Goal: Information Seeking & Learning: Learn about a topic

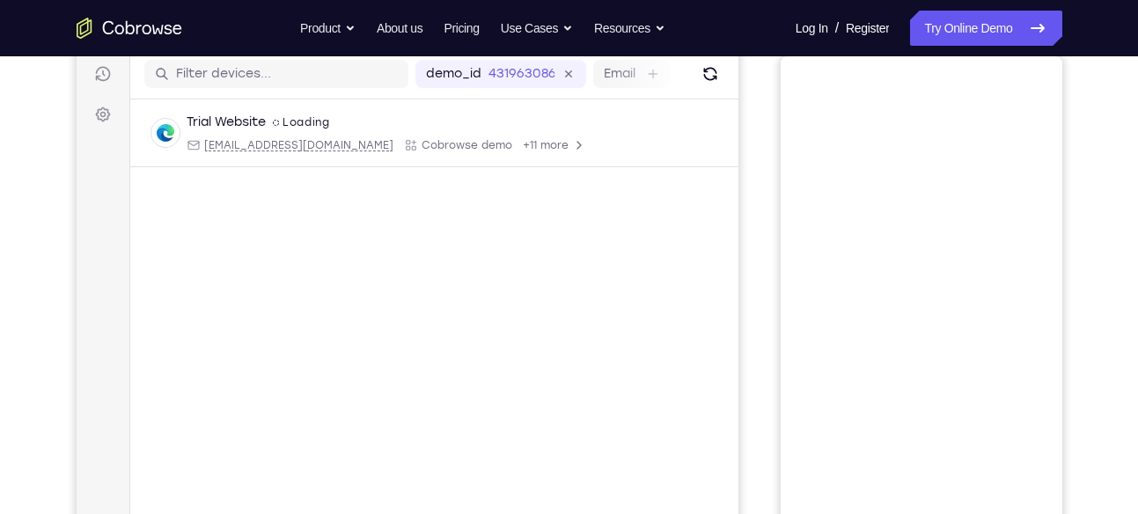
scroll to position [41, 0]
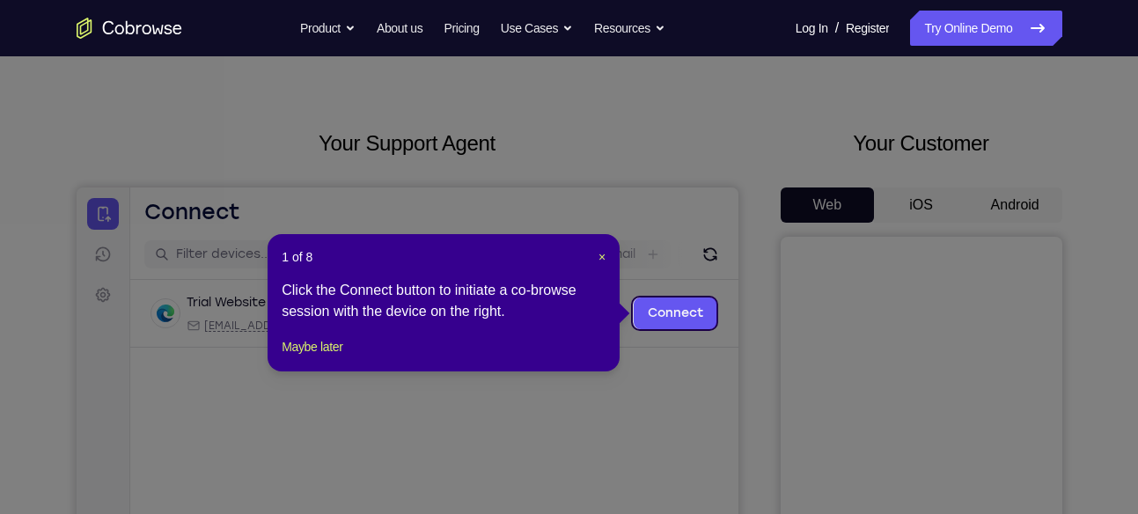
click at [1004, 201] on icon at bounding box center [576, 257] width 1152 height 514
click at [292, 357] on button "Maybe later" at bounding box center [312, 346] width 61 height 21
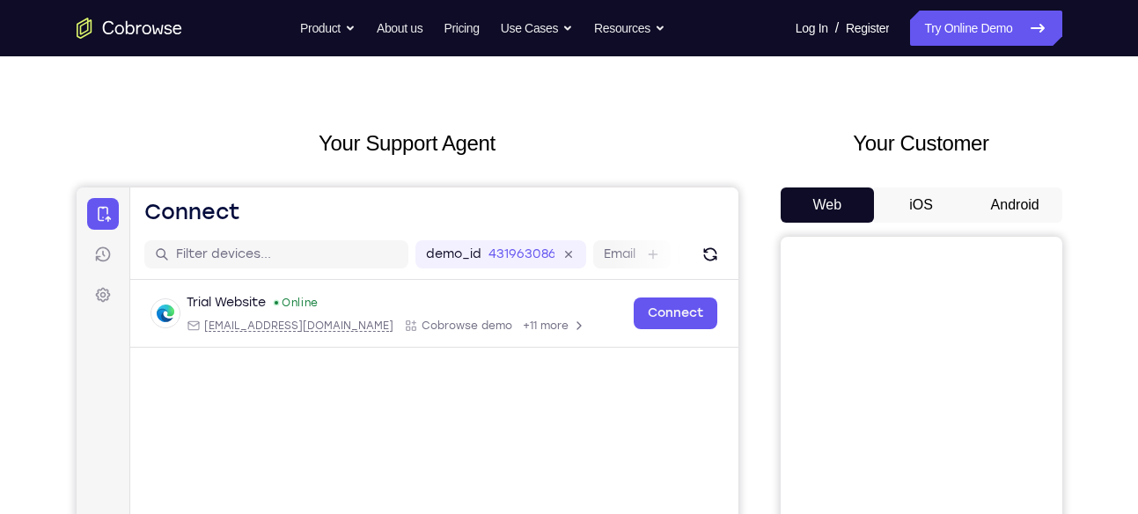
click at [1012, 201] on button "Android" at bounding box center [1015, 205] width 94 height 35
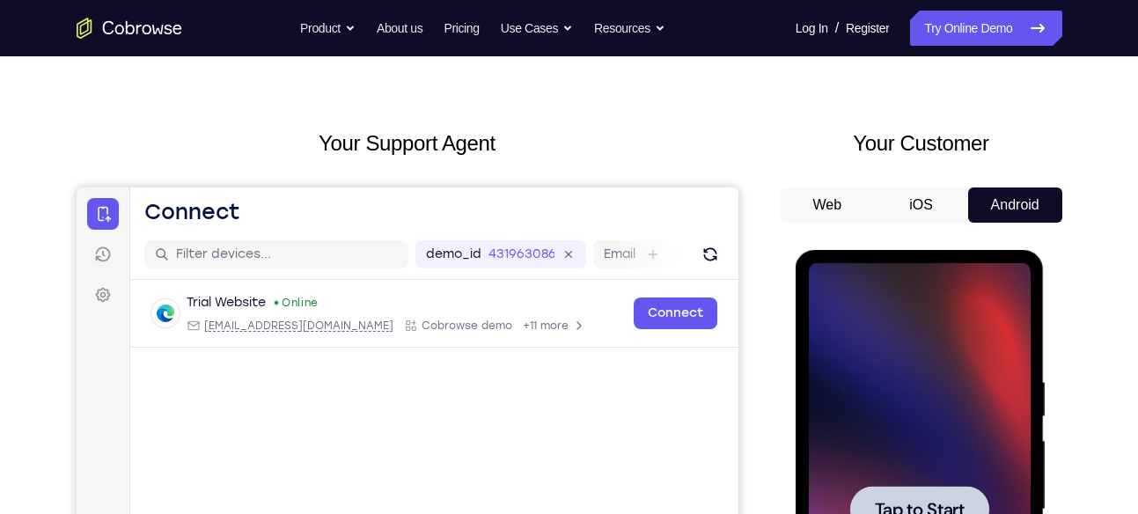
scroll to position [0, 0]
click at [906, 431] on div at bounding box center [920, 509] width 222 height 493
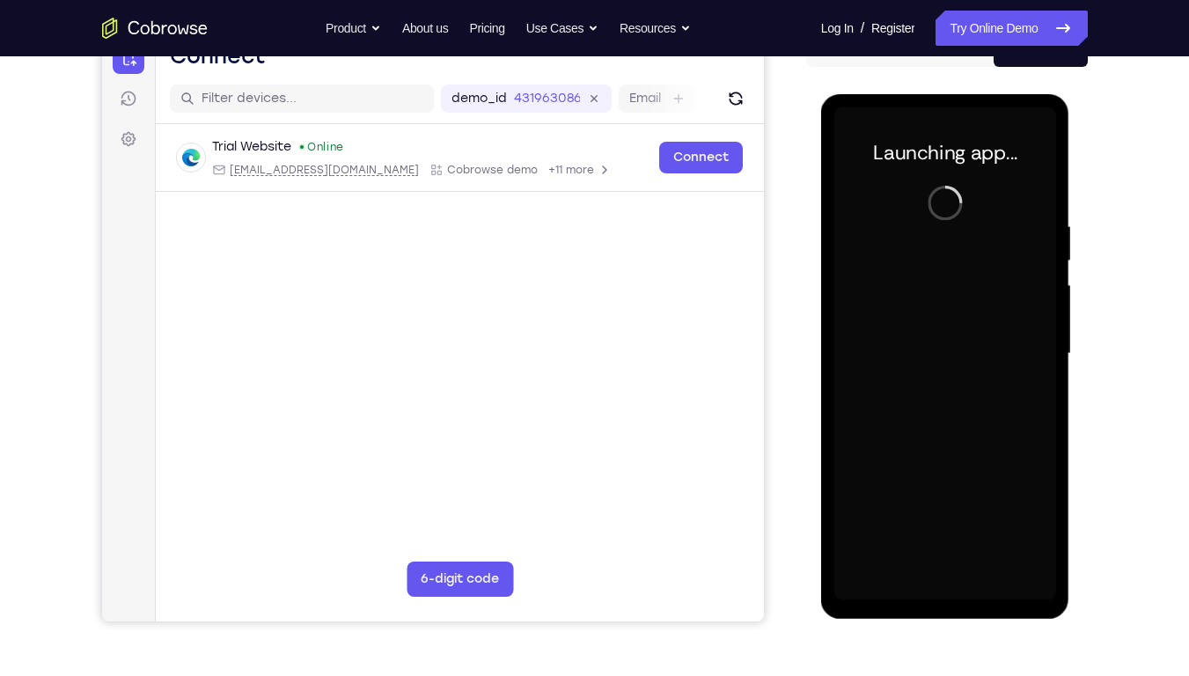
scroll to position [195, 0]
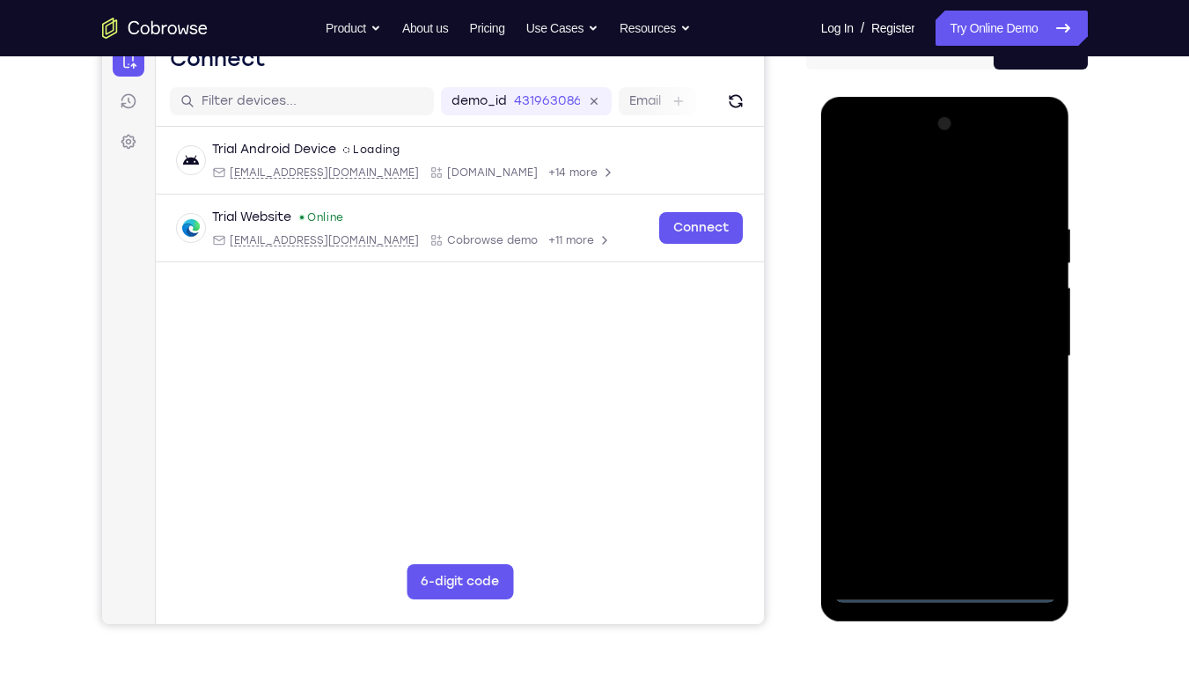
click at [945, 513] on div at bounding box center [946, 356] width 222 height 493
click at [1020, 509] on div at bounding box center [946, 356] width 222 height 493
click at [907, 184] on div at bounding box center [946, 356] width 222 height 493
click at [869, 309] on div at bounding box center [946, 356] width 222 height 493
click at [967, 363] on div at bounding box center [946, 356] width 222 height 493
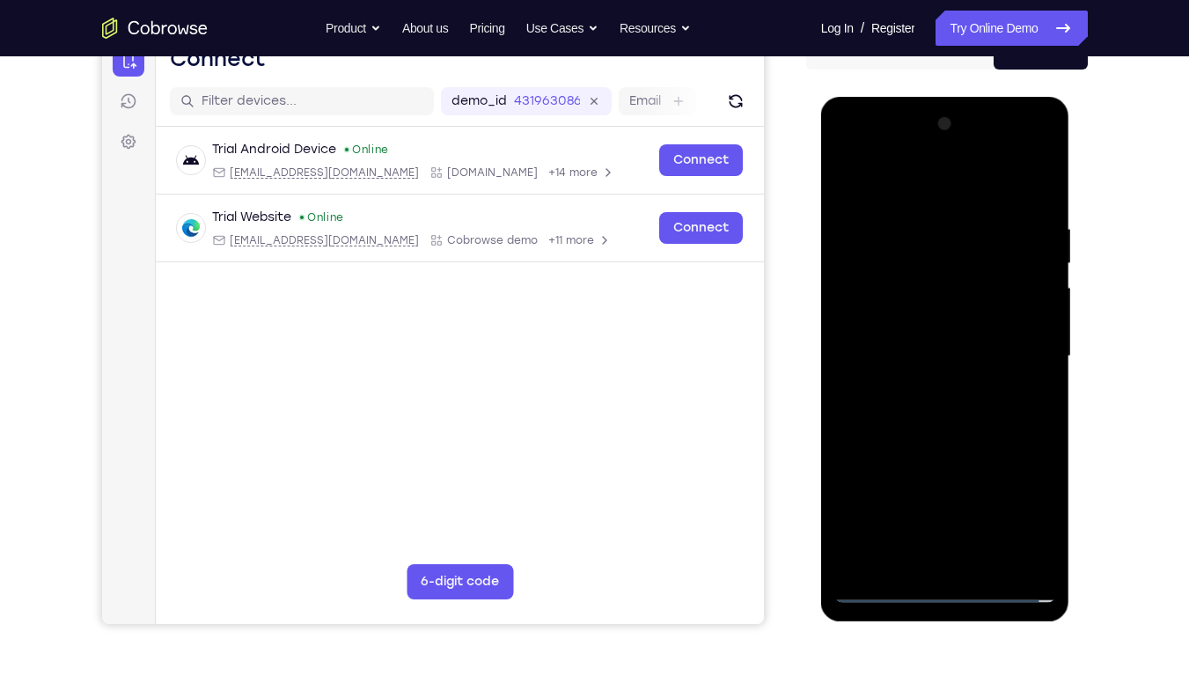
click at [941, 354] on div at bounding box center [946, 356] width 222 height 493
click at [920, 378] on div at bounding box center [946, 356] width 222 height 493
click at [1026, 183] on div at bounding box center [946, 356] width 222 height 493
click at [936, 513] on div at bounding box center [946, 356] width 222 height 493
click at [895, 203] on div at bounding box center [946, 356] width 222 height 493
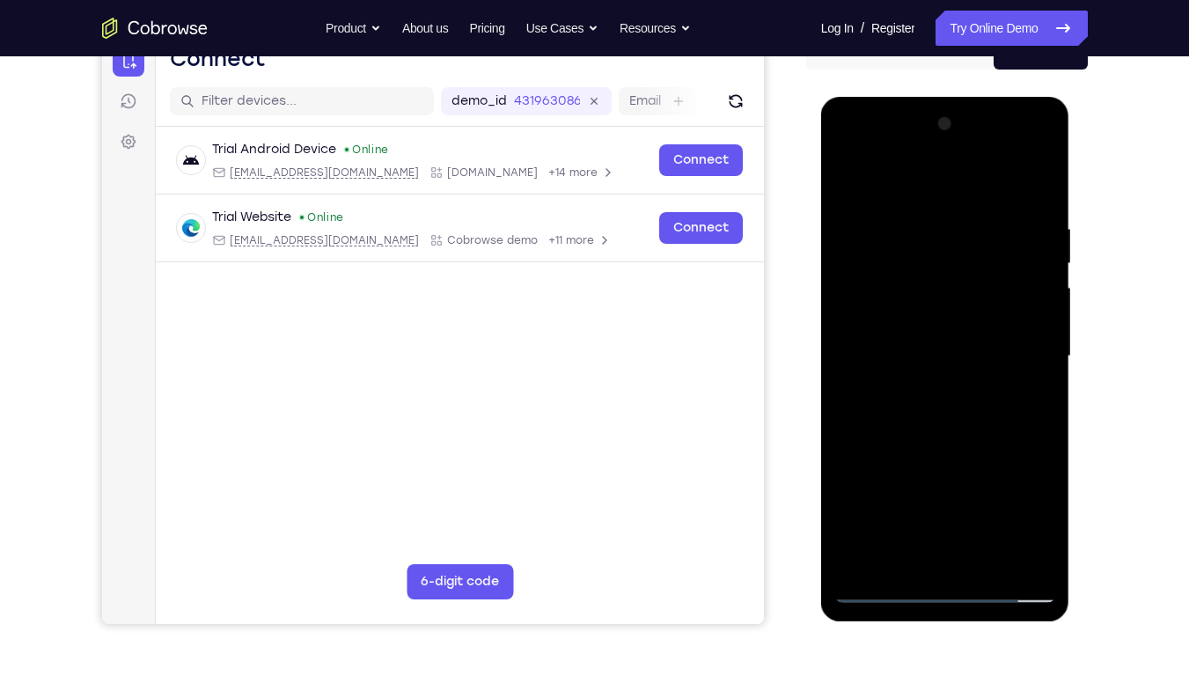
click at [854, 177] on div at bounding box center [946, 356] width 222 height 493
click at [1041, 153] on div at bounding box center [946, 356] width 222 height 493
click at [960, 482] on div at bounding box center [946, 356] width 222 height 493
click at [970, 391] on div at bounding box center [946, 356] width 222 height 493
drag, startPoint x: 921, startPoint y: 188, endPoint x: 911, endPoint y: 355, distance: 167.6
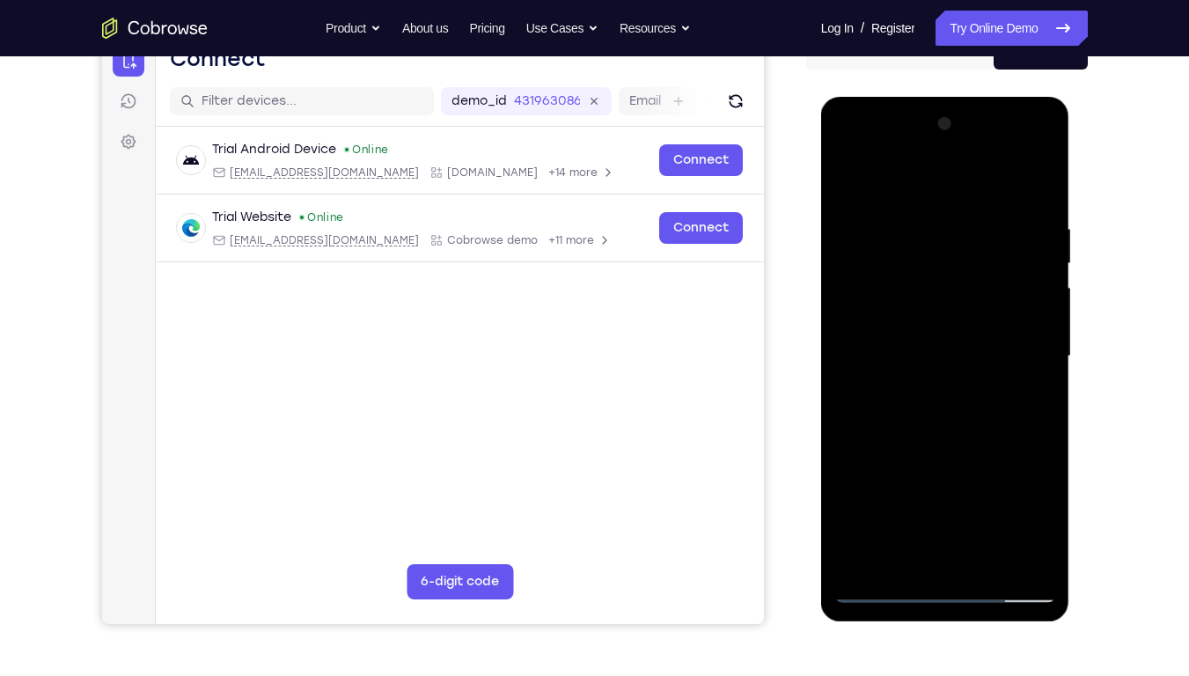
click at [911, 355] on div at bounding box center [946, 356] width 222 height 493
click at [866, 173] on div at bounding box center [946, 356] width 222 height 493
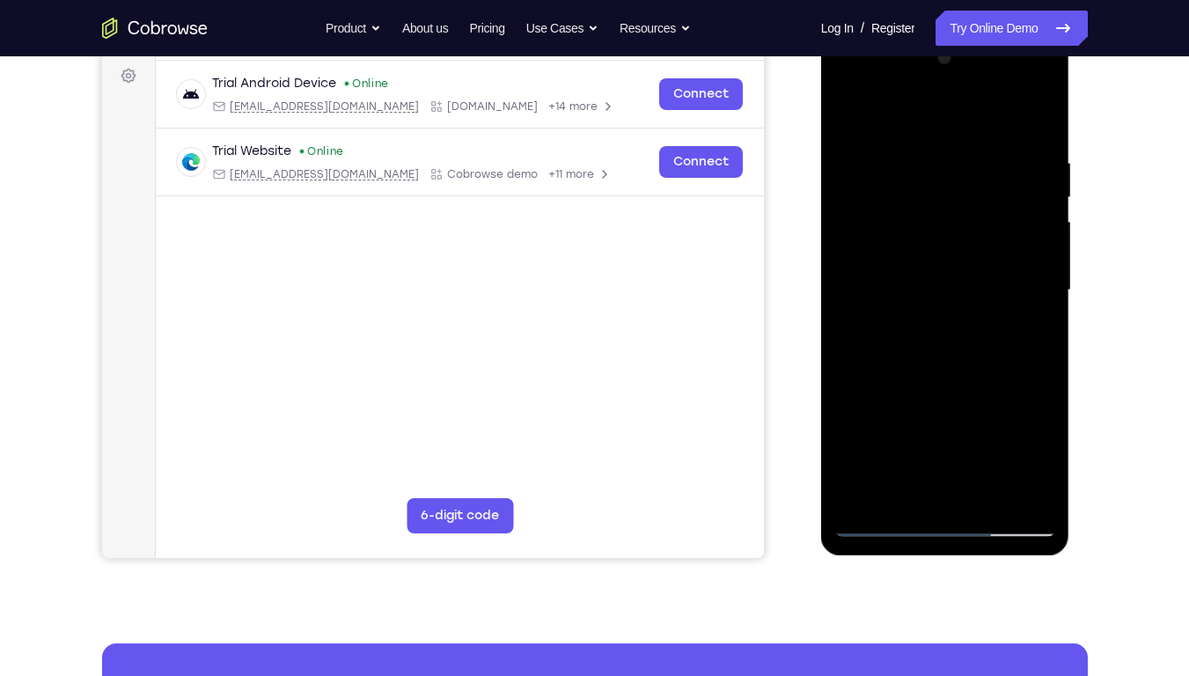
scroll to position [261, 0]
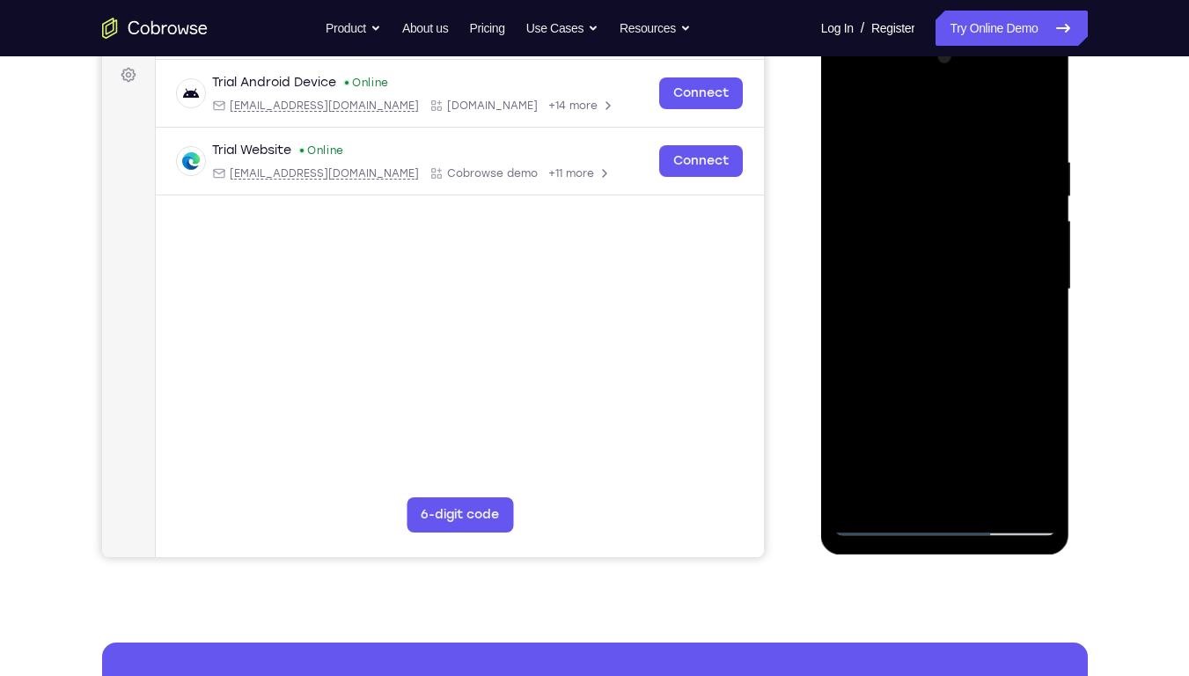
click at [982, 504] on div at bounding box center [946, 289] width 222 height 493
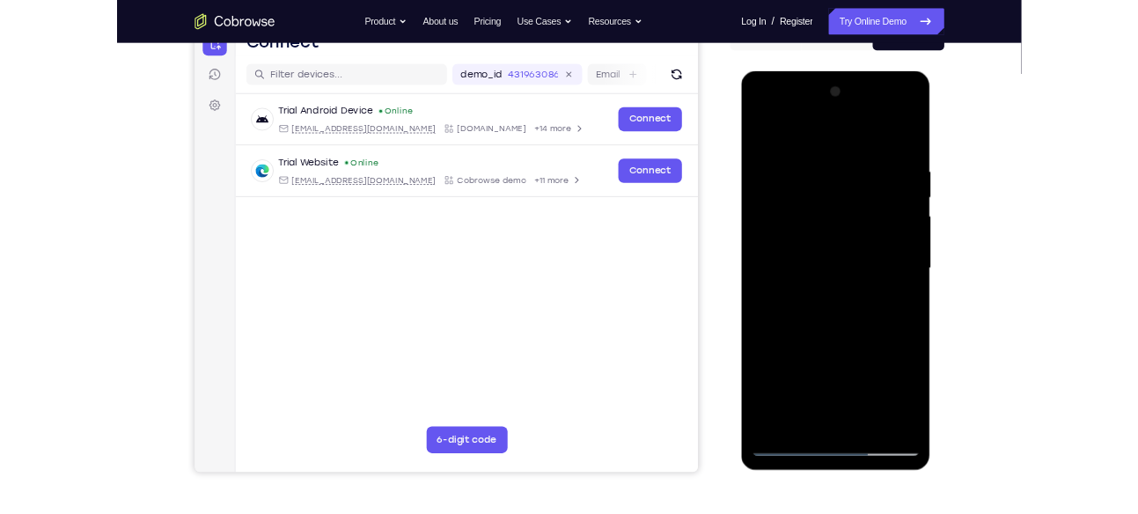
scroll to position [197, 0]
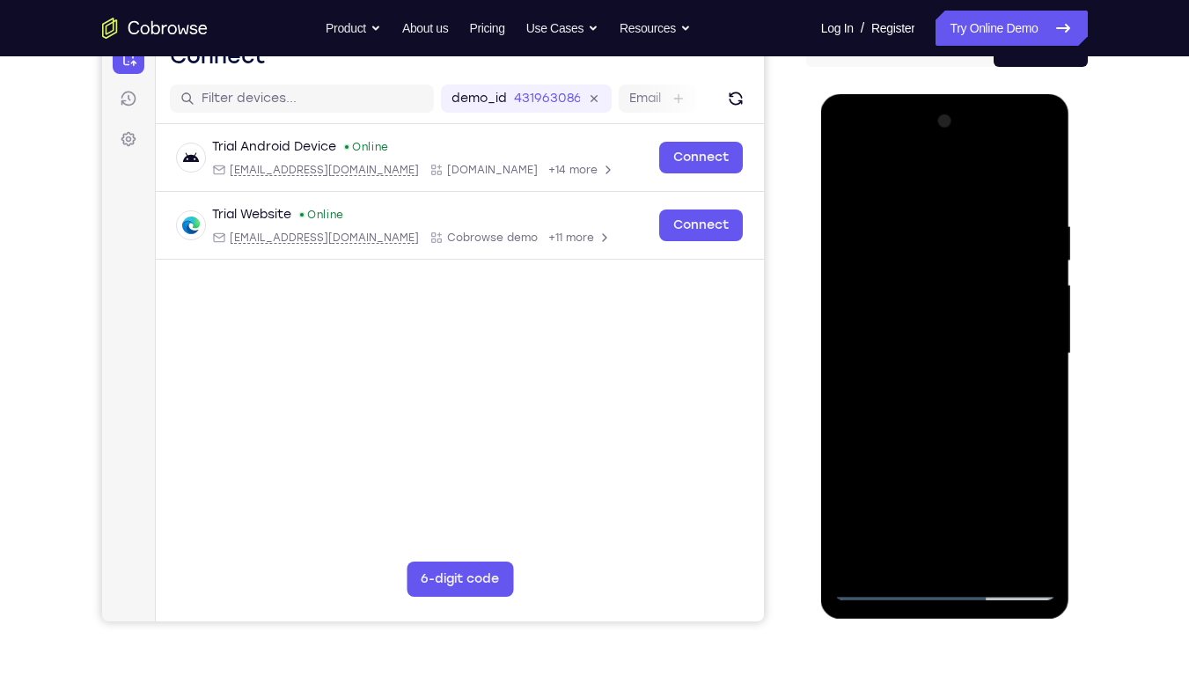
click at [908, 179] on div at bounding box center [946, 353] width 222 height 493
click at [876, 406] on div at bounding box center [946, 353] width 222 height 493
click at [930, 513] on div at bounding box center [946, 353] width 222 height 493
click at [997, 434] on div at bounding box center [946, 353] width 222 height 493
click at [947, 431] on div at bounding box center [946, 353] width 222 height 493
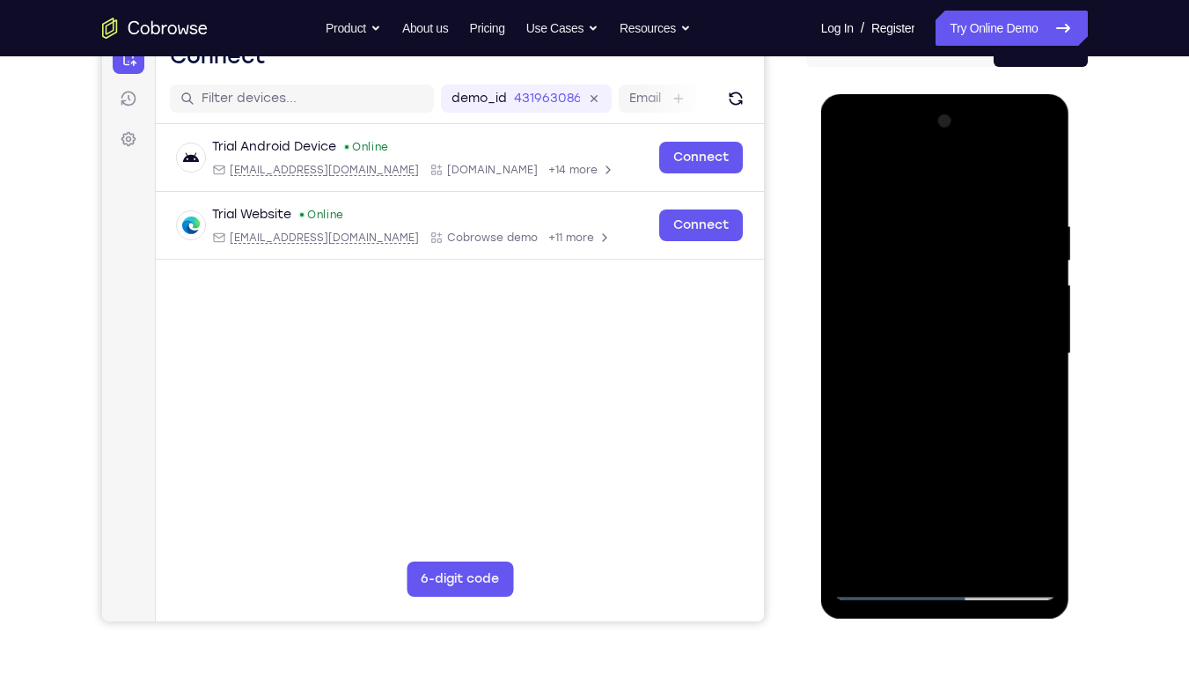
click at [947, 431] on div at bounding box center [946, 353] width 222 height 493
click at [1020, 426] on div at bounding box center [946, 353] width 222 height 493
click at [880, 409] on div at bounding box center [946, 353] width 222 height 493
click at [880, 513] on div at bounding box center [946, 353] width 222 height 493
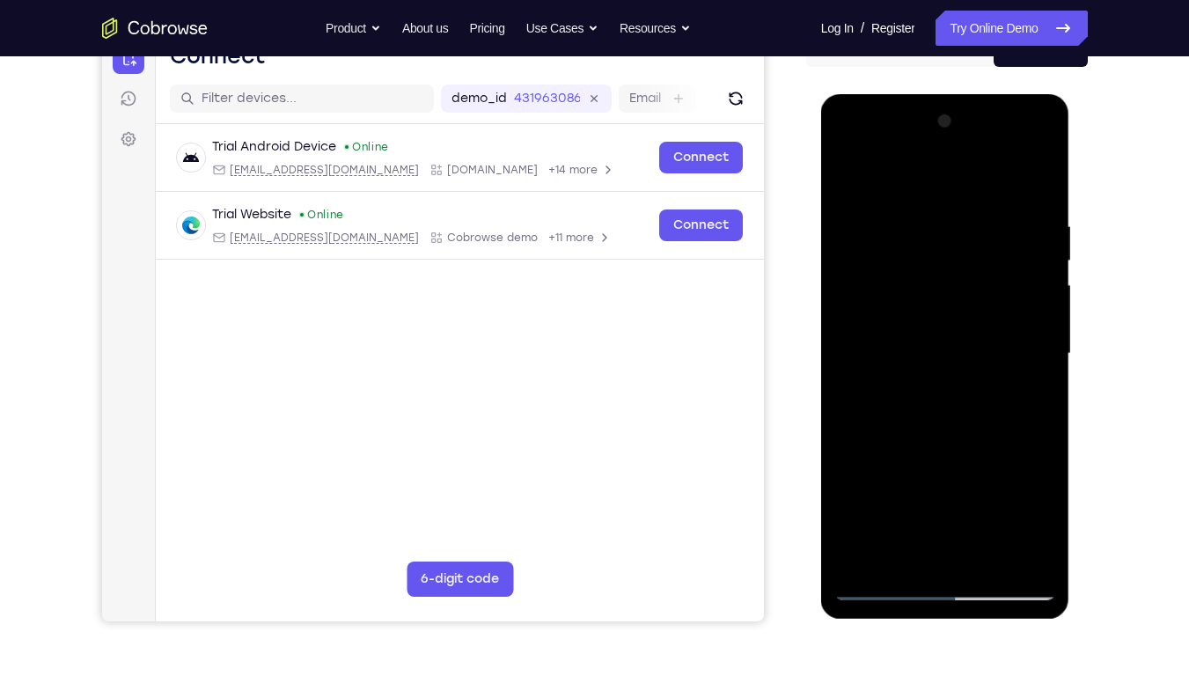
click at [887, 330] on div at bounding box center [946, 353] width 222 height 493
click at [943, 244] on div at bounding box center [946, 353] width 222 height 493
drag, startPoint x: 943, startPoint y: 244, endPoint x: 936, endPoint y: 444, distance: 200.0
click at [936, 444] on div at bounding box center [946, 353] width 222 height 493
click at [880, 513] on div at bounding box center [946, 353] width 222 height 493
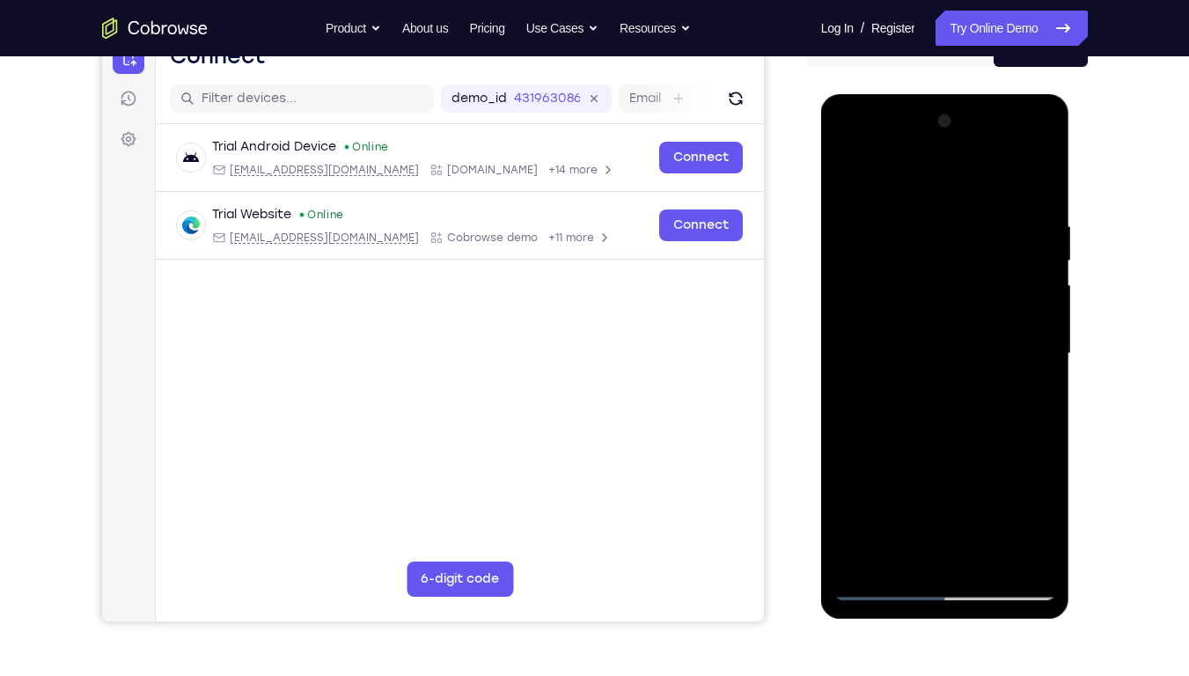
click at [1041, 155] on div at bounding box center [946, 353] width 222 height 493
click at [995, 481] on div at bounding box center [946, 353] width 222 height 493
click at [1001, 195] on div at bounding box center [946, 353] width 222 height 493
click at [847, 197] on div at bounding box center [946, 353] width 222 height 493
click at [1012, 172] on div at bounding box center [946, 353] width 222 height 493
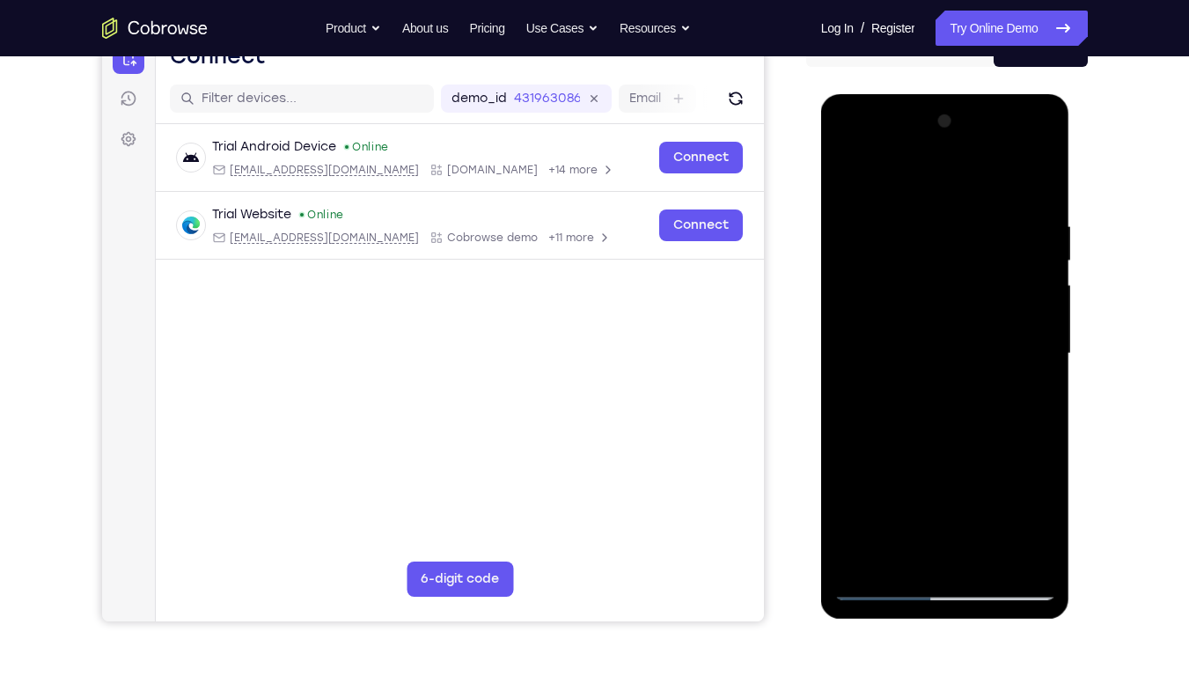
click at [887, 255] on div at bounding box center [946, 353] width 222 height 493
drag, startPoint x: 864, startPoint y: 446, endPoint x: 869, endPoint y: 350, distance: 96.1
click at [869, 350] on div at bounding box center [946, 353] width 222 height 493
click at [887, 409] on div at bounding box center [946, 353] width 222 height 493
click at [846, 173] on div at bounding box center [946, 353] width 222 height 493
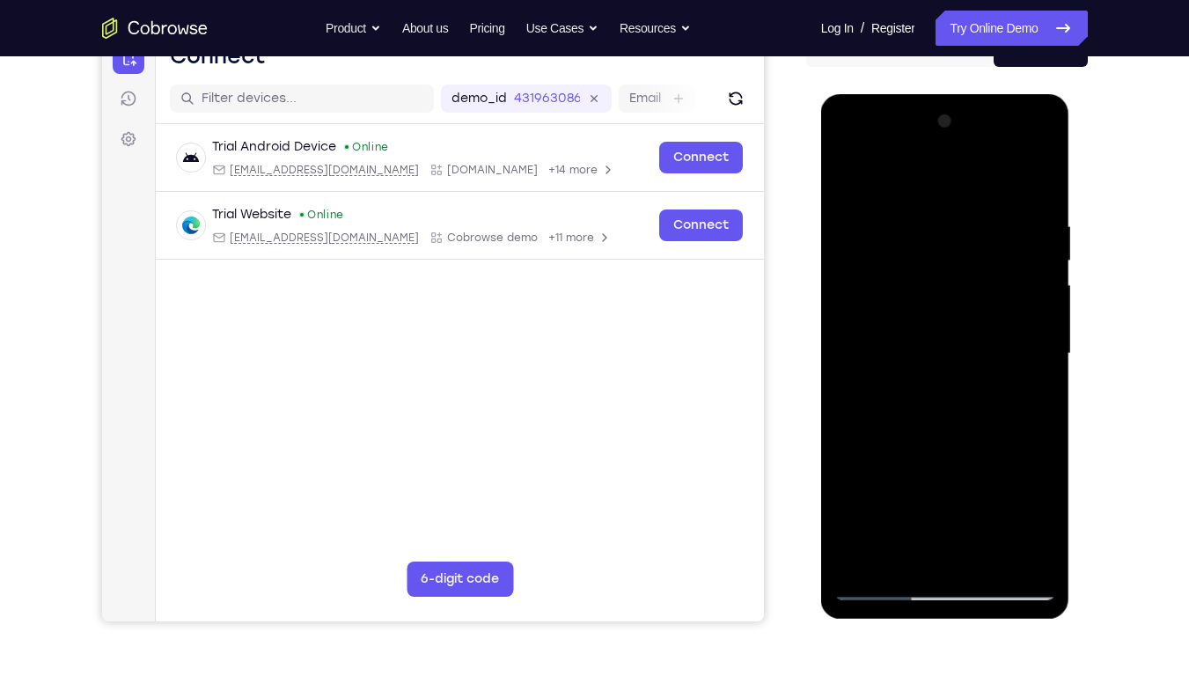
click at [846, 173] on div at bounding box center [946, 353] width 222 height 493
click at [848, 151] on div at bounding box center [946, 353] width 222 height 493
click at [1017, 342] on div at bounding box center [946, 353] width 222 height 493
click at [930, 389] on div at bounding box center [946, 353] width 222 height 493
click at [936, 335] on div at bounding box center [946, 353] width 222 height 493
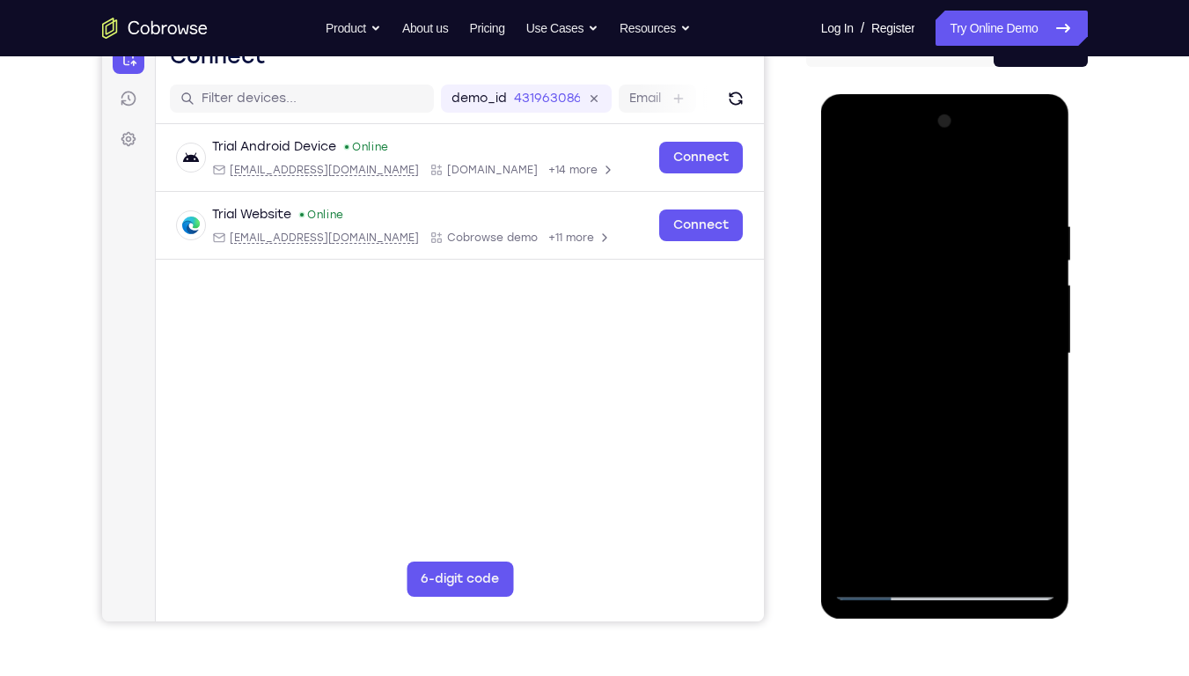
click at [916, 313] on div at bounding box center [946, 353] width 222 height 493
click at [898, 353] on div at bounding box center [946, 353] width 222 height 493
click at [901, 410] on div at bounding box center [946, 353] width 222 height 493
click at [1037, 513] on div at bounding box center [946, 353] width 222 height 493
click at [958, 436] on div at bounding box center [946, 353] width 222 height 493
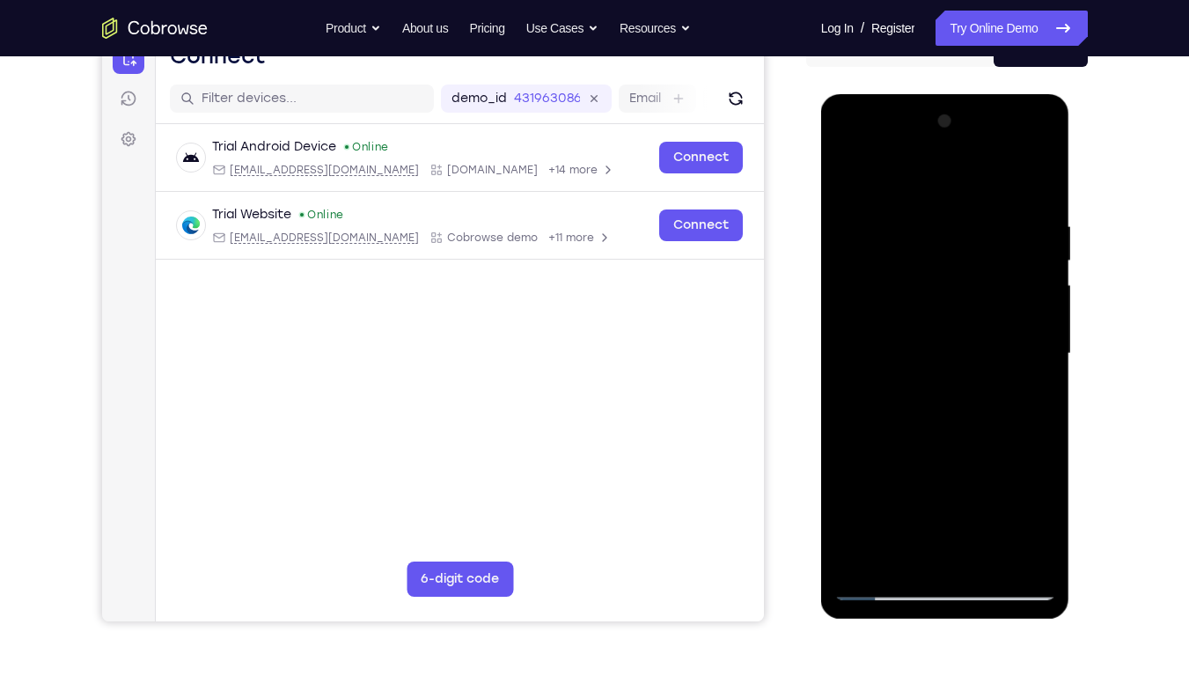
click at [987, 513] on div at bounding box center [946, 353] width 222 height 493
click at [947, 445] on div at bounding box center [946, 353] width 222 height 493
click at [915, 341] on div at bounding box center [946, 353] width 222 height 493
click at [1025, 513] on div at bounding box center [946, 353] width 222 height 493
click at [848, 182] on div at bounding box center [946, 353] width 222 height 493
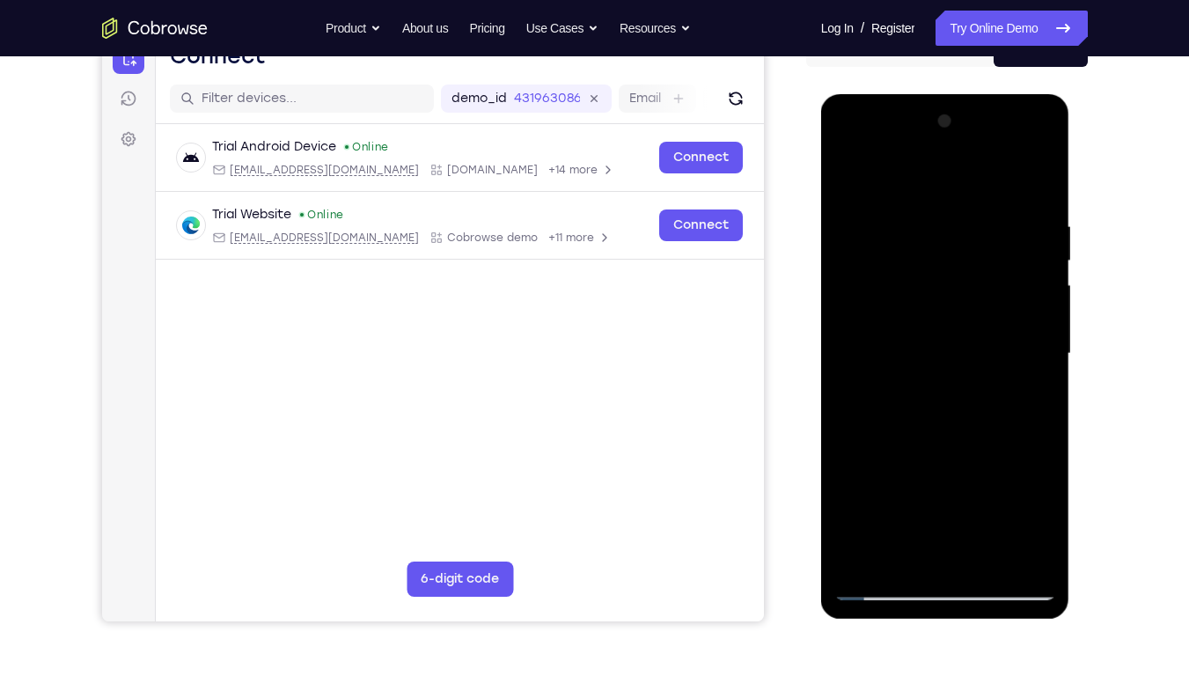
click at [922, 345] on div at bounding box center [946, 353] width 222 height 493
click at [921, 513] on div at bounding box center [946, 353] width 222 height 493
click at [887, 425] on div at bounding box center [946, 353] width 222 height 493
click at [902, 513] on div at bounding box center [946, 353] width 222 height 493
click at [966, 513] on div at bounding box center [946, 353] width 222 height 493
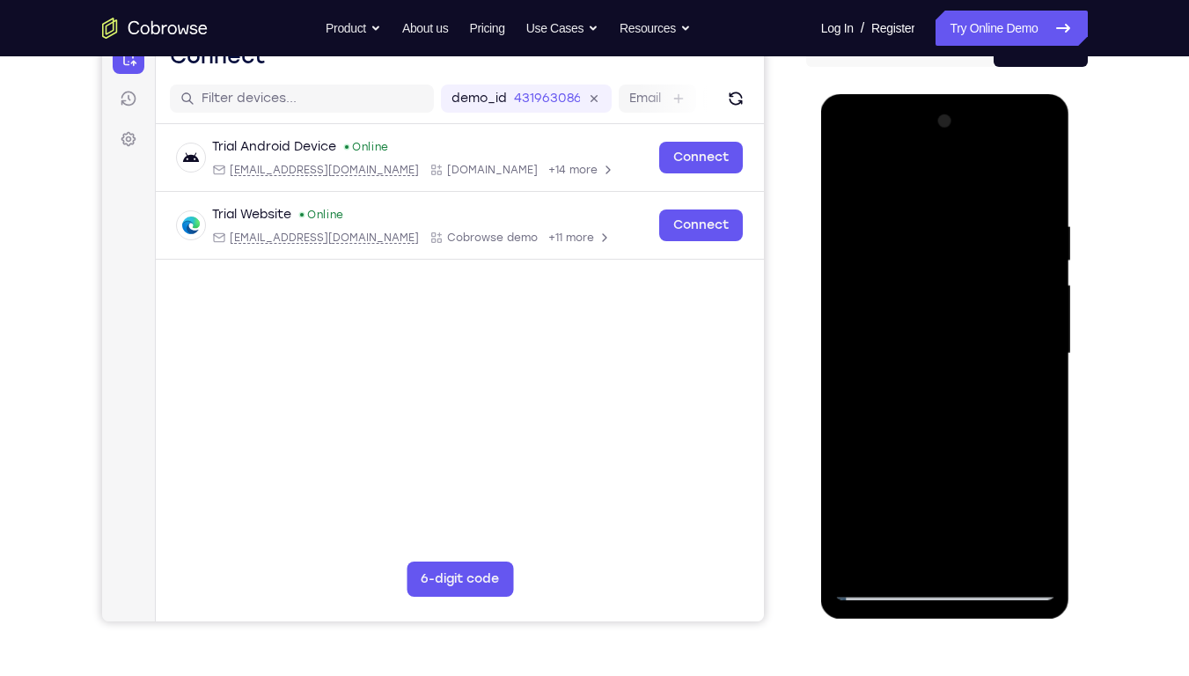
drag, startPoint x: 966, startPoint y: 515, endPoint x: 967, endPoint y: 298, distance: 217.5
click at [967, 298] on div at bounding box center [946, 353] width 222 height 493
drag, startPoint x: 929, startPoint y: 513, endPoint x: 942, endPoint y: 322, distance: 191.5
click at [942, 322] on div at bounding box center [946, 353] width 222 height 493
click at [992, 513] on div at bounding box center [946, 353] width 222 height 493
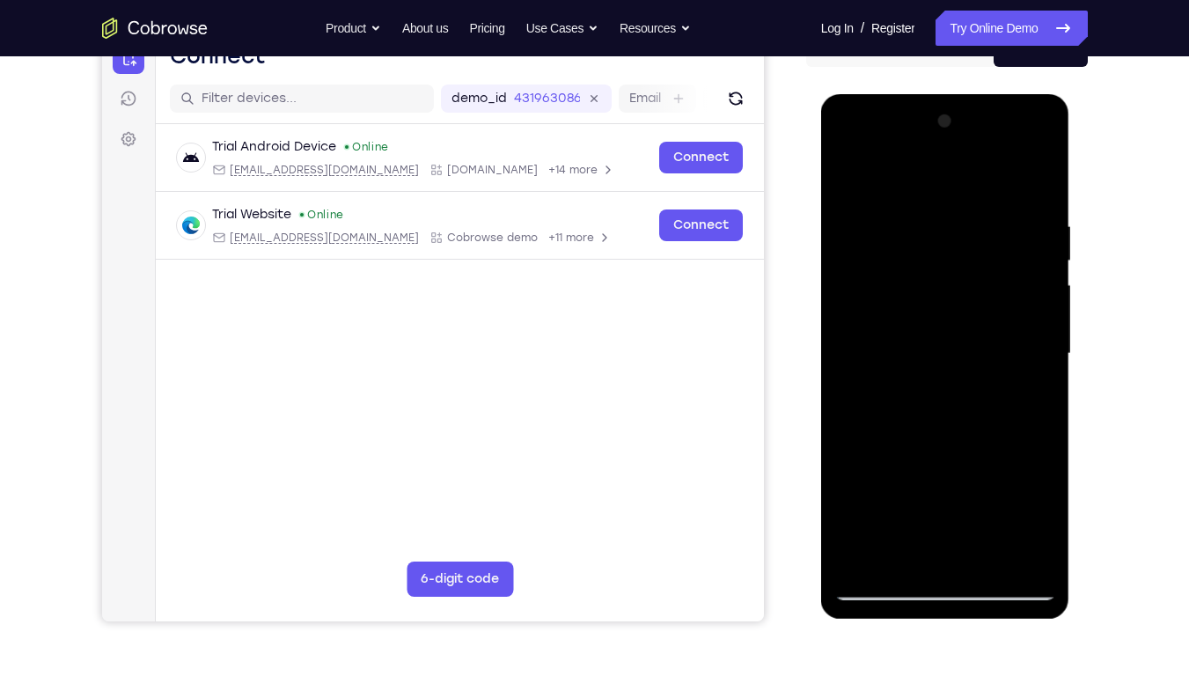
click at [1031, 385] on div at bounding box center [946, 353] width 222 height 493
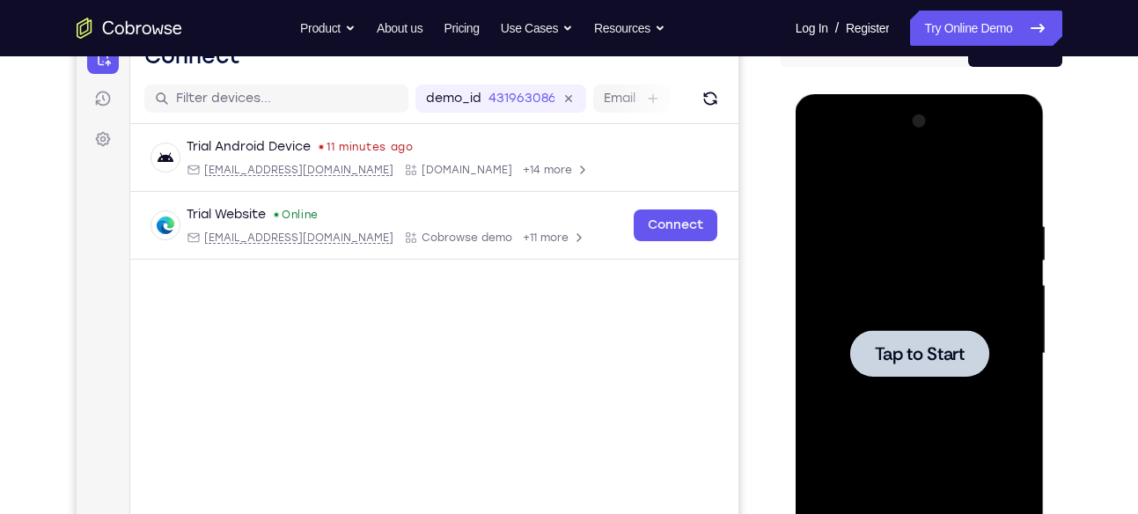
click at [938, 338] on div at bounding box center [919, 353] width 139 height 47
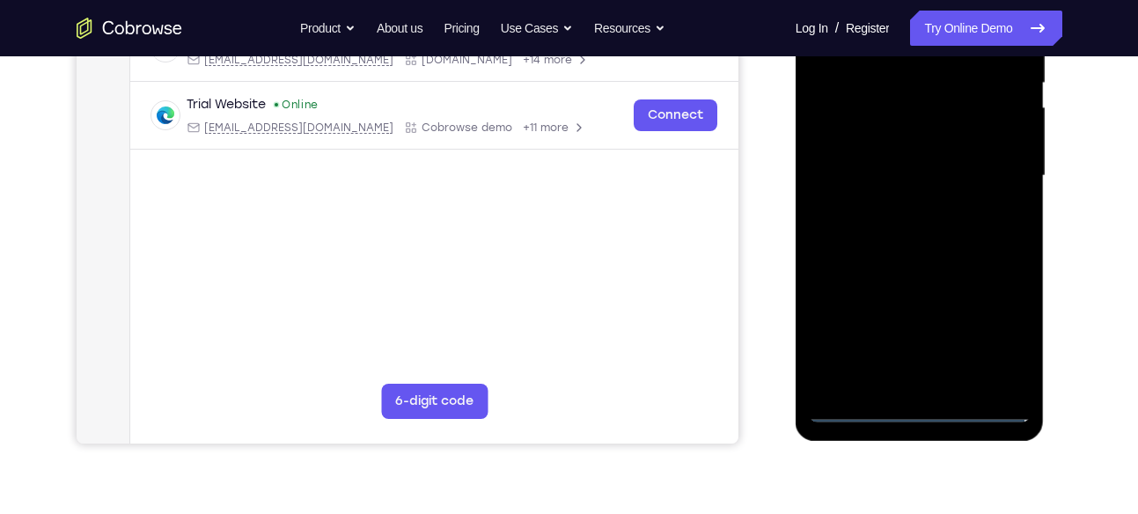
scroll to position [379, 0]
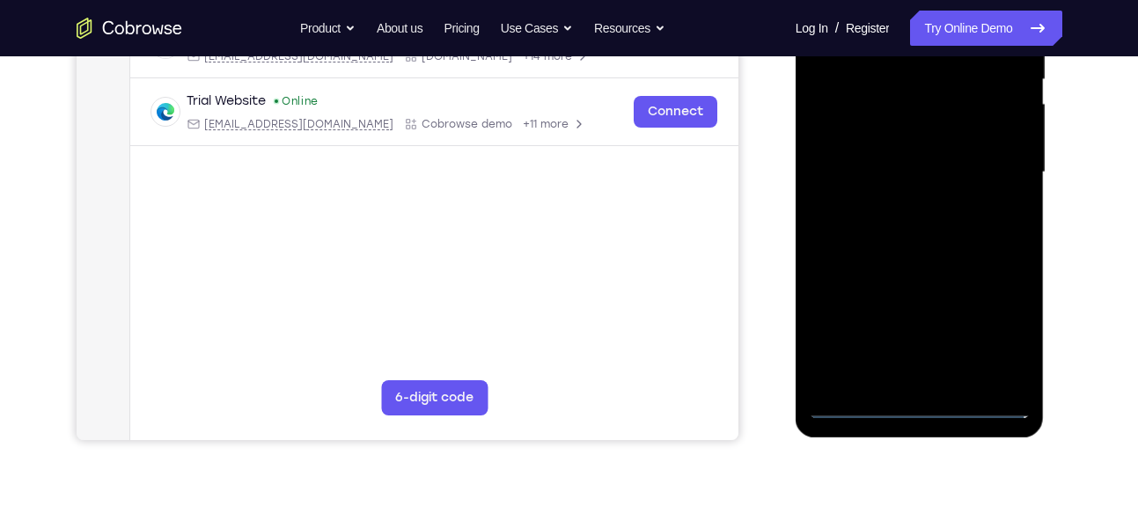
click at [919, 403] on div at bounding box center [920, 172] width 222 height 493
click at [1004, 328] on div at bounding box center [920, 172] width 222 height 493
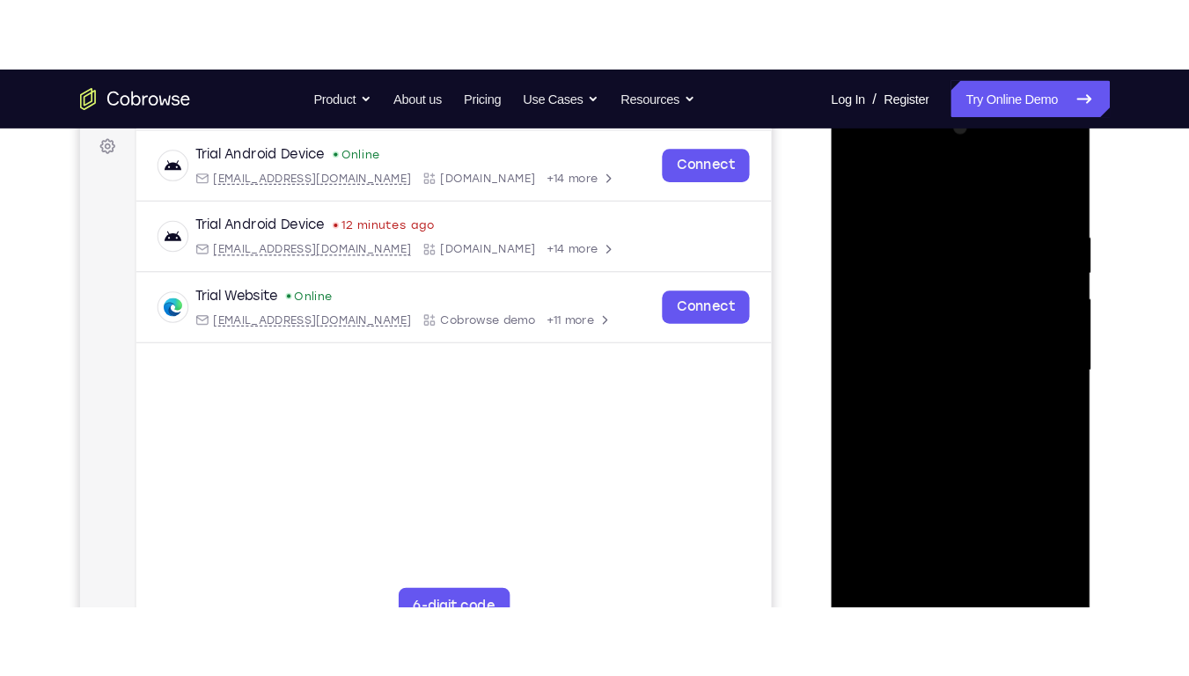
scroll to position [261, 0]
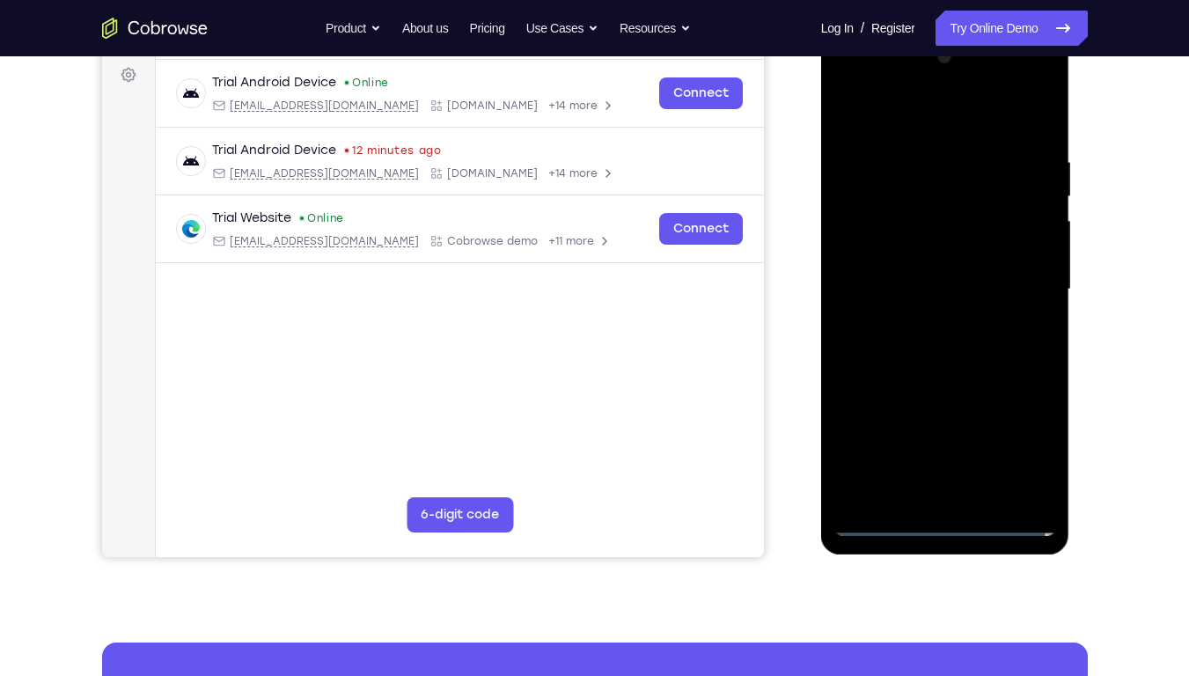
click at [924, 121] on div at bounding box center [946, 289] width 222 height 493
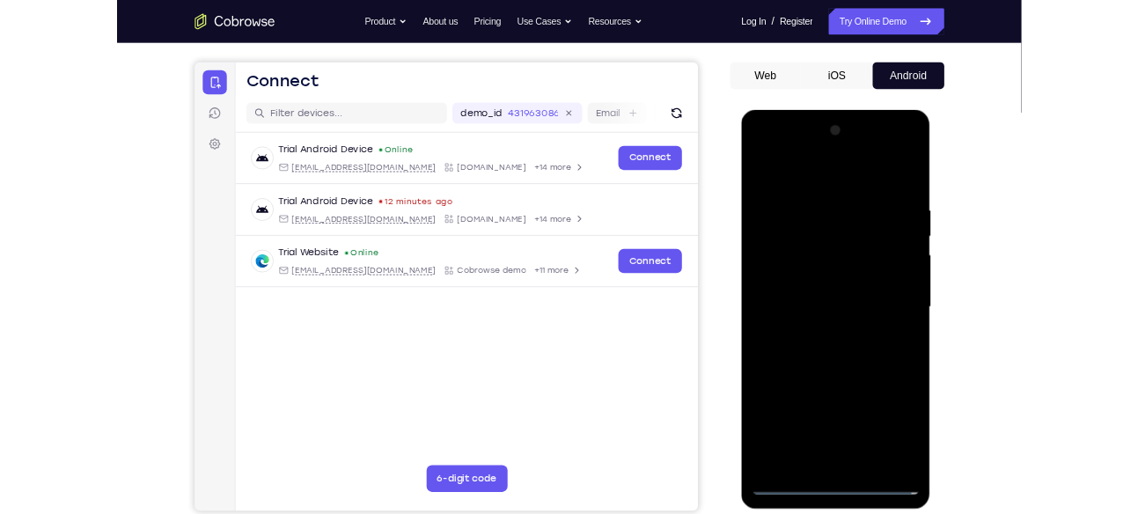
scroll to position [146, 0]
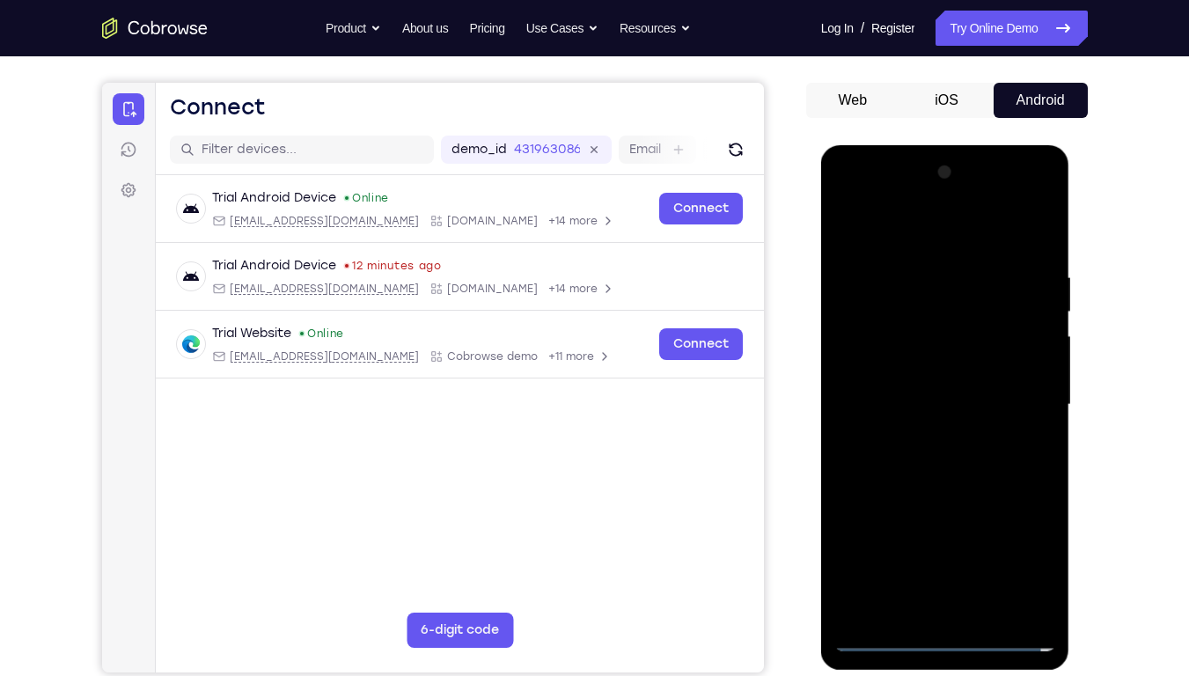
click at [864, 349] on div at bounding box center [946, 404] width 222 height 493
click at [921, 406] on div at bounding box center [946, 404] width 222 height 493
click at [917, 394] on div at bounding box center [946, 404] width 222 height 493
click at [904, 416] on div at bounding box center [946, 404] width 222 height 493
click at [1018, 237] on div at bounding box center [946, 404] width 222 height 493
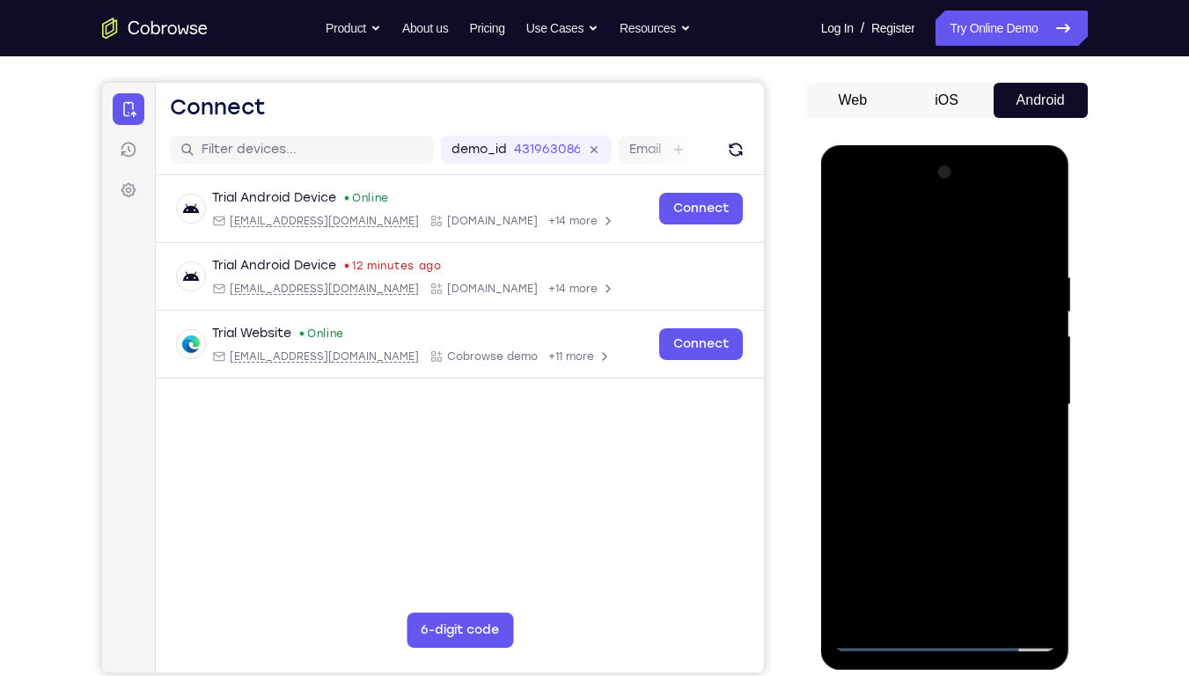
click at [942, 513] on div at bounding box center [946, 404] width 222 height 493
click at [1044, 200] on div at bounding box center [946, 404] width 222 height 493
click at [988, 513] on div at bounding box center [946, 404] width 222 height 493
click at [863, 221] on div at bounding box center [946, 404] width 222 height 493
click at [974, 436] on div at bounding box center [946, 404] width 222 height 493
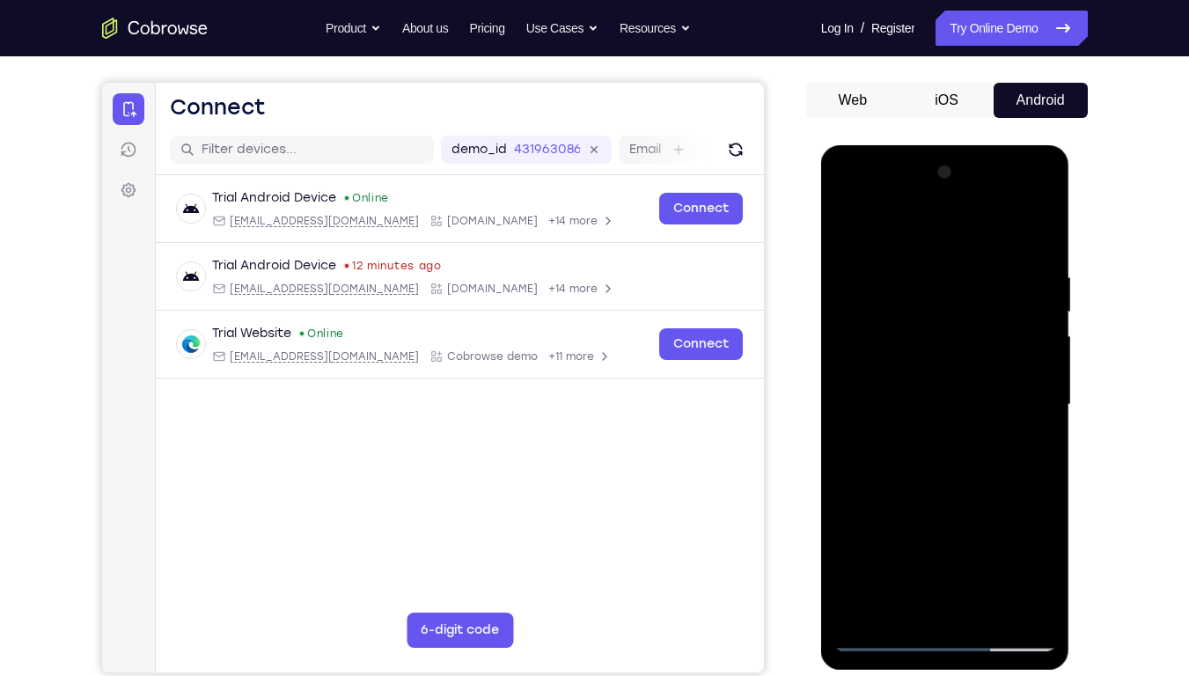
click at [861, 225] on div at bounding box center [946, 404] width 222 height 493
click at [865, 223] on div at bounding box center [946, 404] width 222 height 493
click at [912, 289] on div at bounding box center [946, 404] width 222 height 493
click at [880, 478] on div at bounding box center [946, 404] width 222 height 493
click at [949, 483] on div at bounding box center [946, 404] width 222 height 493
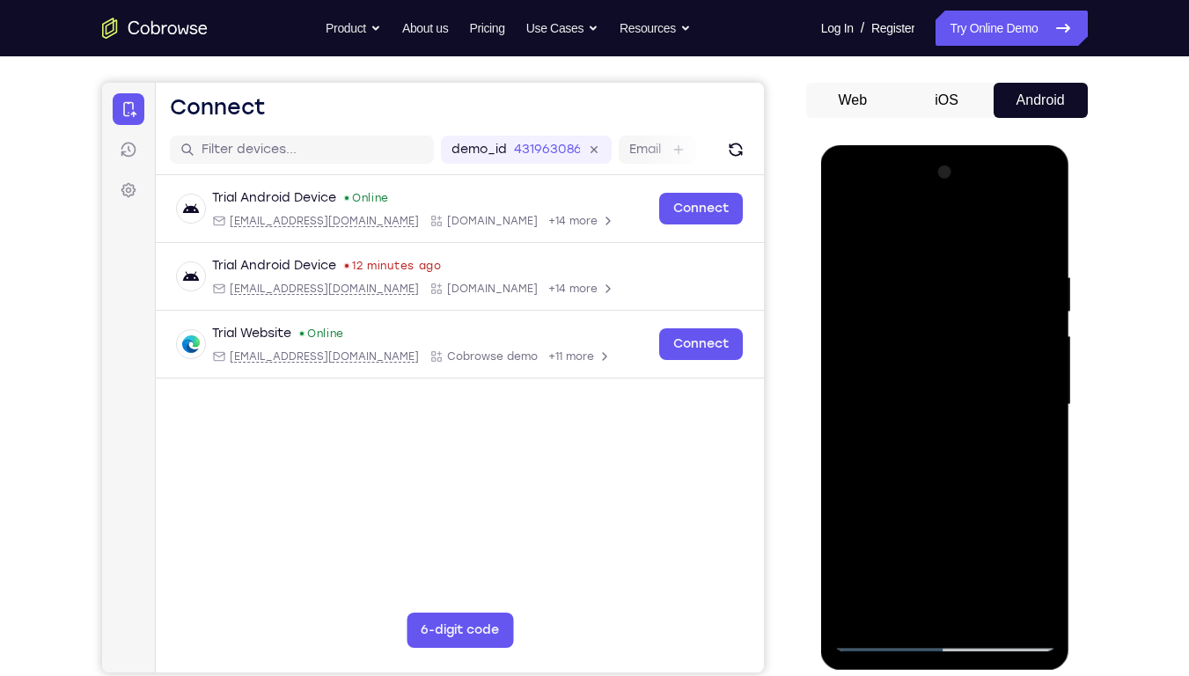
click at [880, 458] on div at bounding box center [946, 404] width 222 height 493
click at [881, 458] on div at bounding box center [946, 404] width 222 height 493
click at [891, 383] on div at bounding box center [946, 404] width 222 height 493
click at [1025, 513] on div at bounding box center [946, 404] width 222 height 493
drag, startPoint x: 996, startPoint y: 315, endPoint x: 880, endPoint y: 324, distance: 116.5
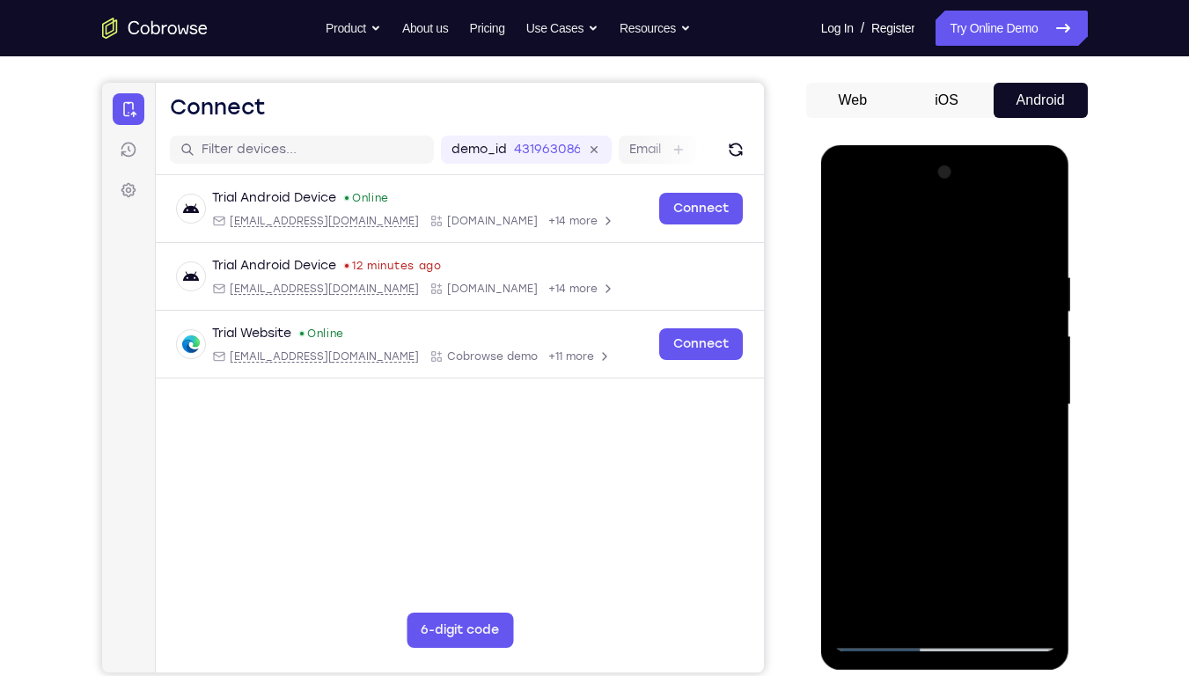
click at [880, 324] on div at bounding box center [946, 404] width 222 height 493
click at [1000, 272] on div at bounding box center [946, 404] width 222 height 493
click at [971, 242] on div at bounding box center [946, 404] width 222 height 493
drag, startPoint x: 860, startPoint y: 384, endPoint x: 1030, endPoint y: 414, distance: 172.5
click at [1030, 414] on div at bounding box center [946, 404] width 222 height 493
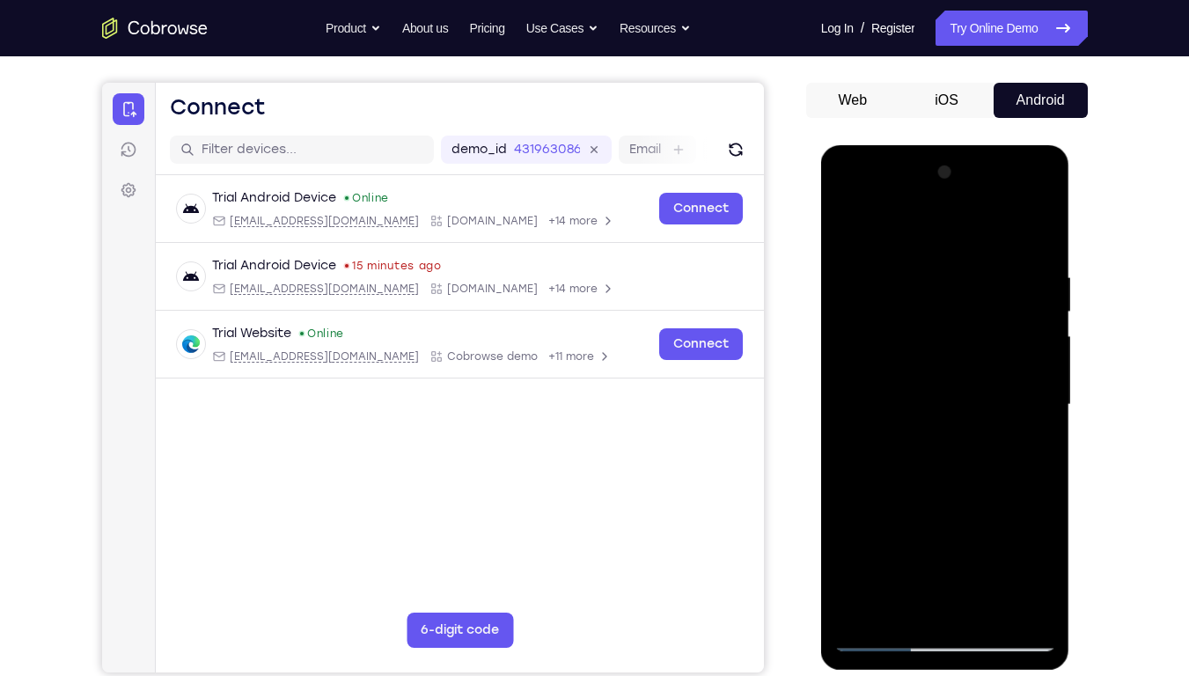
click at [892, 383] on div at bounding box center [946, 404] width 222 height 493
click at [851, 513] on div at bounding box center [946, 404] width 222 height 493
click at [994, 479] on div at bounding box center [946, 404] width 222 height 493
click at [996, 477] on div at bounding box center [946, 404] width 222 height 493
click at [881, 457] on div at bounding box center [946, 404] width 222 height 493
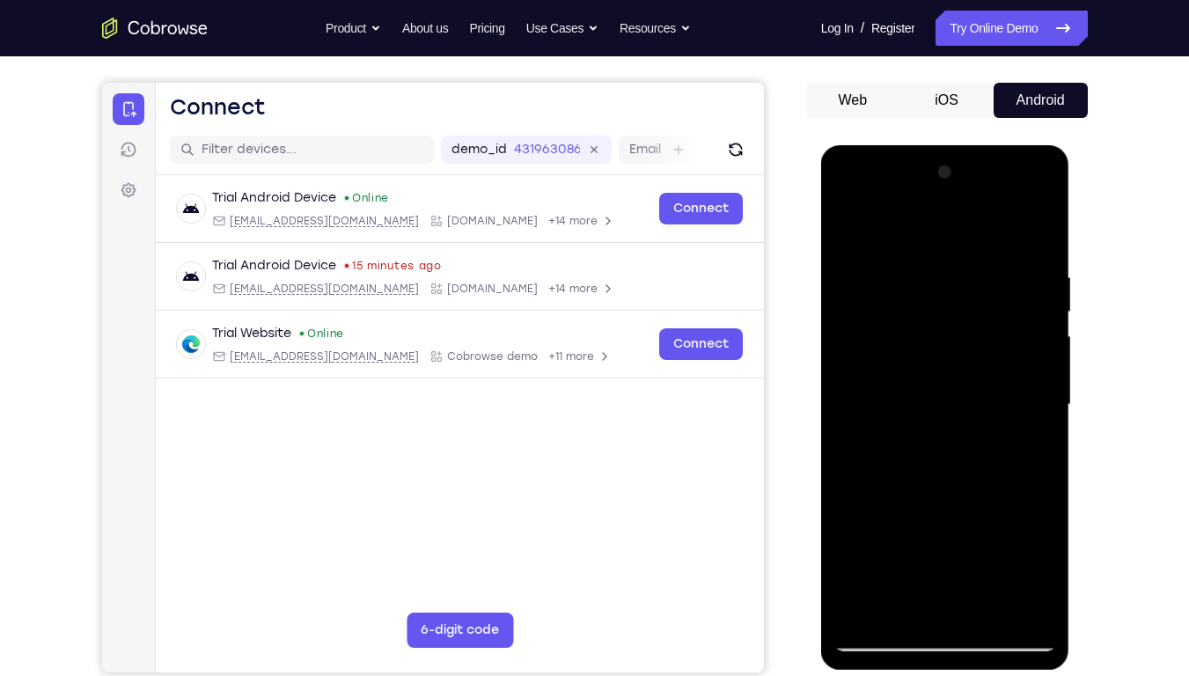
click at [939, 485] on div at bounding box center [946, 404] width 222 height 493
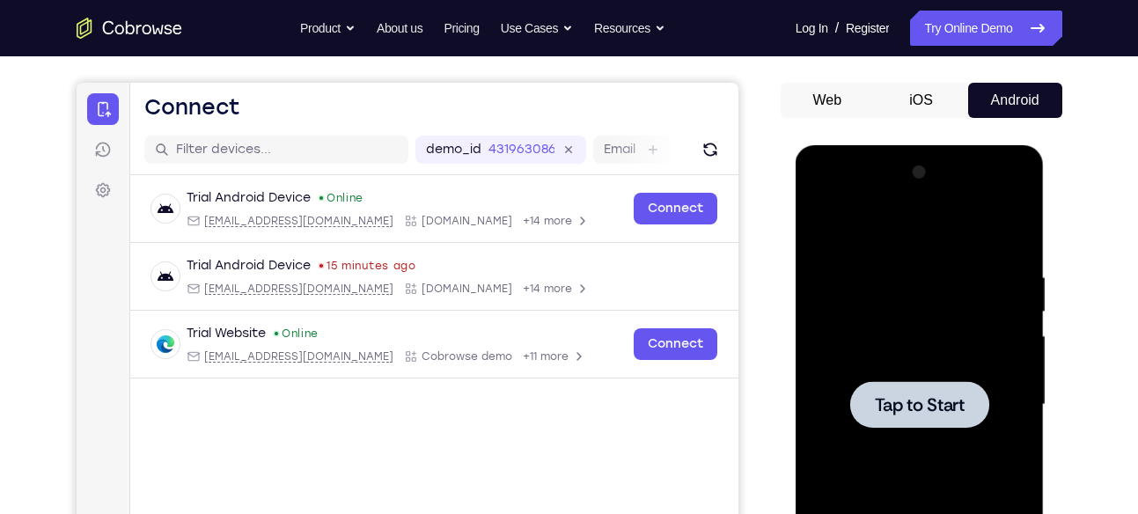
click at [918, 369] on div at bounding box center [920, 404] width 222 height 493
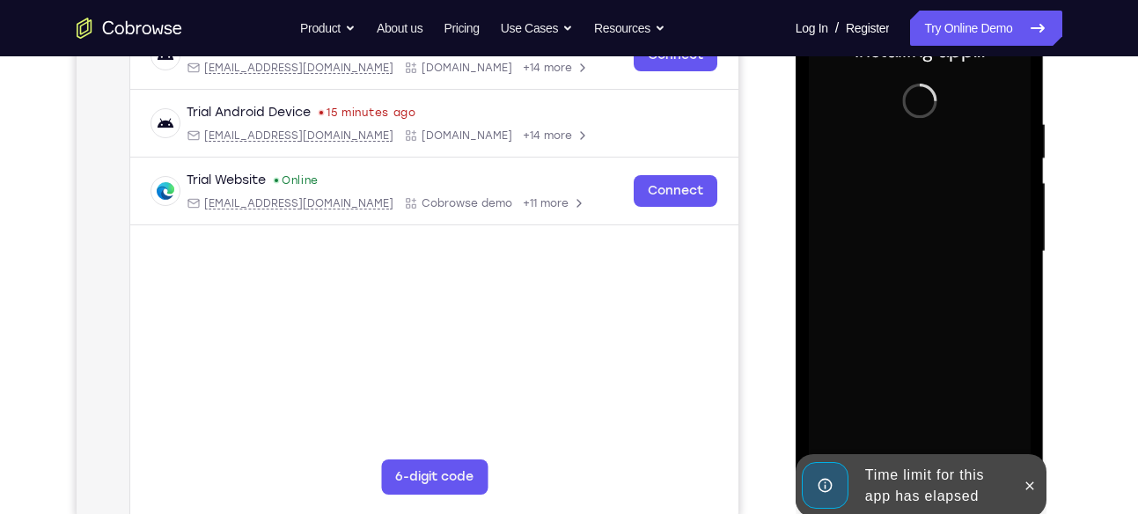
scroll to position [300, 0]
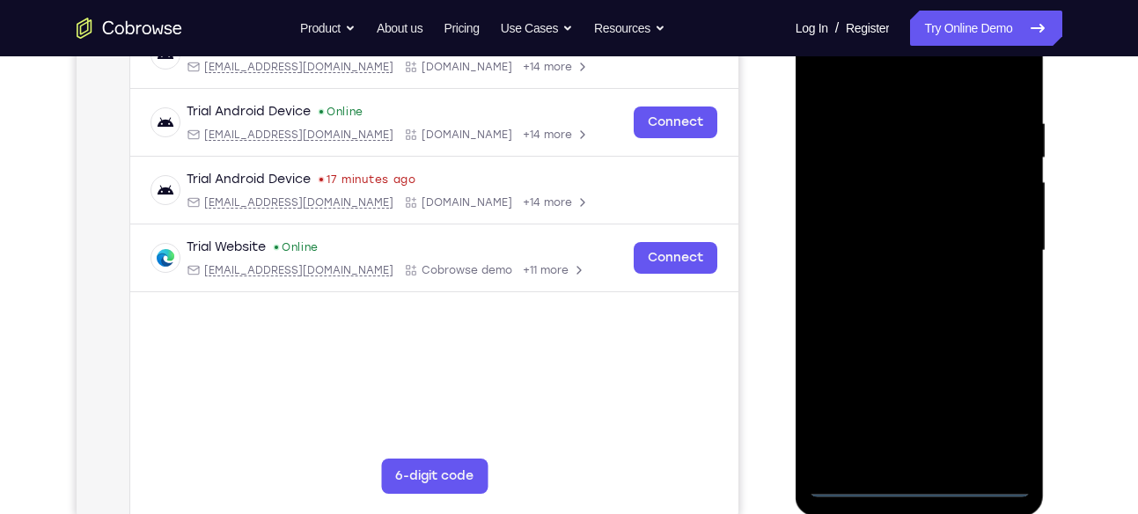
click at [917, 482] on div at bounding box center [920, 250] width 222 height 493
click at [999, 407] on div at bounding box center [920, 250] width 222 height 493
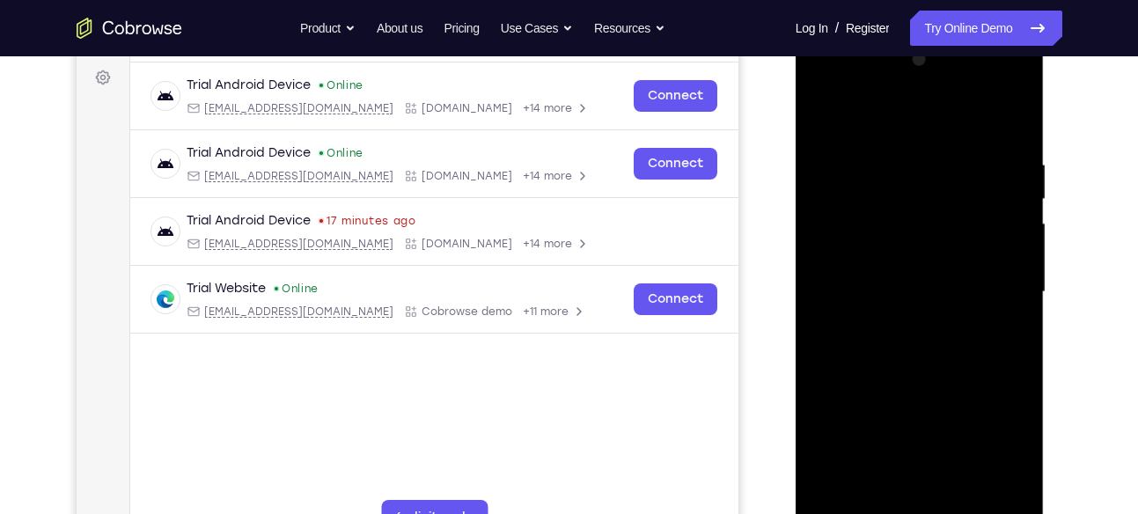
scroll to position [257, 0]
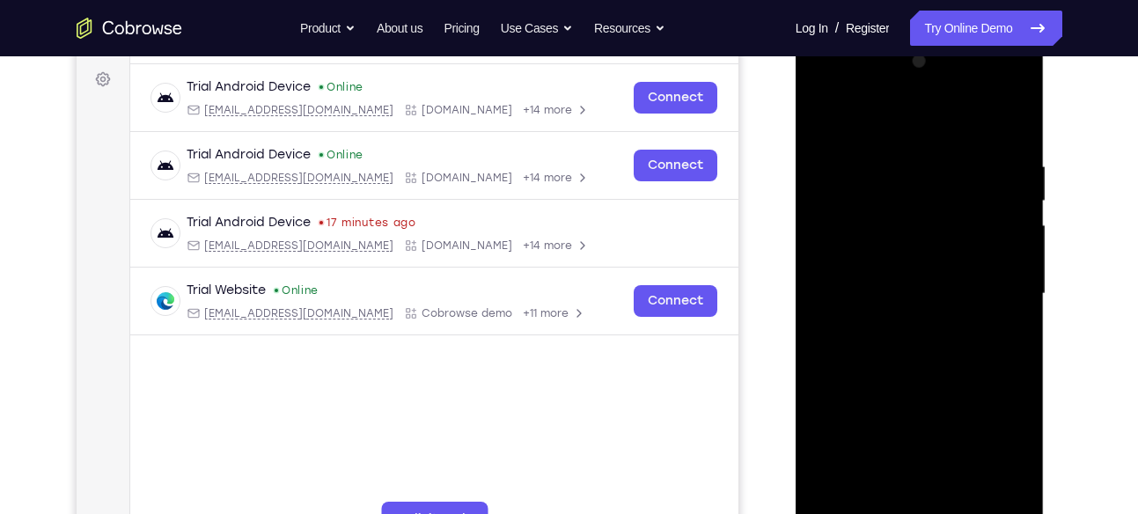
click at [887, 121] on div at bounding box center [920, 294] width 222 height 493
click at [845, 239] on div at bounding box center [920, 294] width 222 height 493
click at [883, 302] on div at bounding box center [920, 294] width 222 height 493
click at [868, 277] on div at bounding box center [920, 294] width 222 height 493
click at [869, 304] on div at bounding box center [920, 294] width 222 height 493
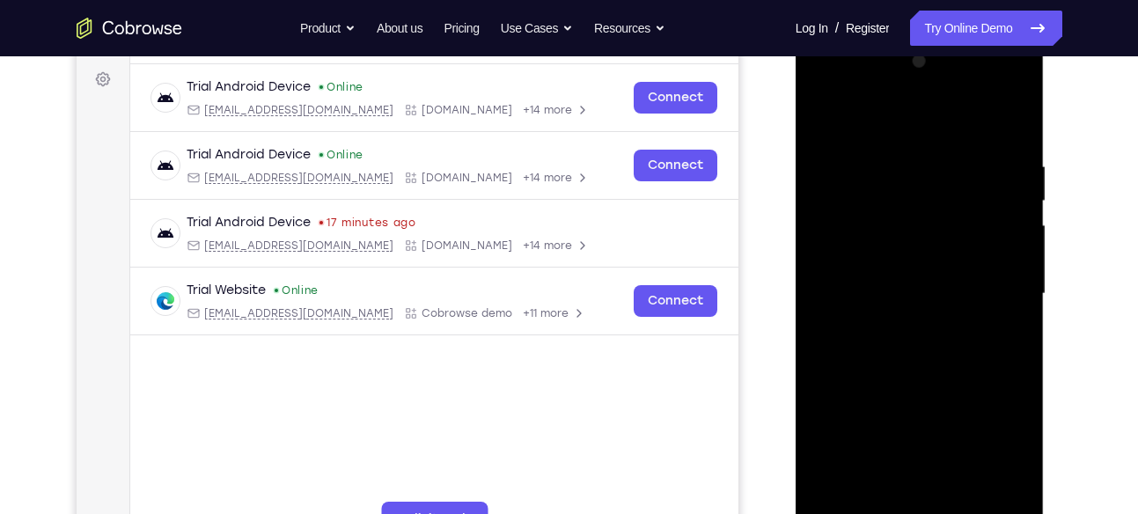
click at [1001, 119] on div at bounding box center [920, 294] width 222 height 493
click at [910, 497] on div at bounding box center [920, 294] width 222 height 493
click at [1018, 88] on div at bounding box center [920, 294] width 222 height 493
click at [953, 418] on div at bounding box center [920, 294] width 222 height 493
click at [836, 109] on div at bounding box center [920, 294] width 222 height 493
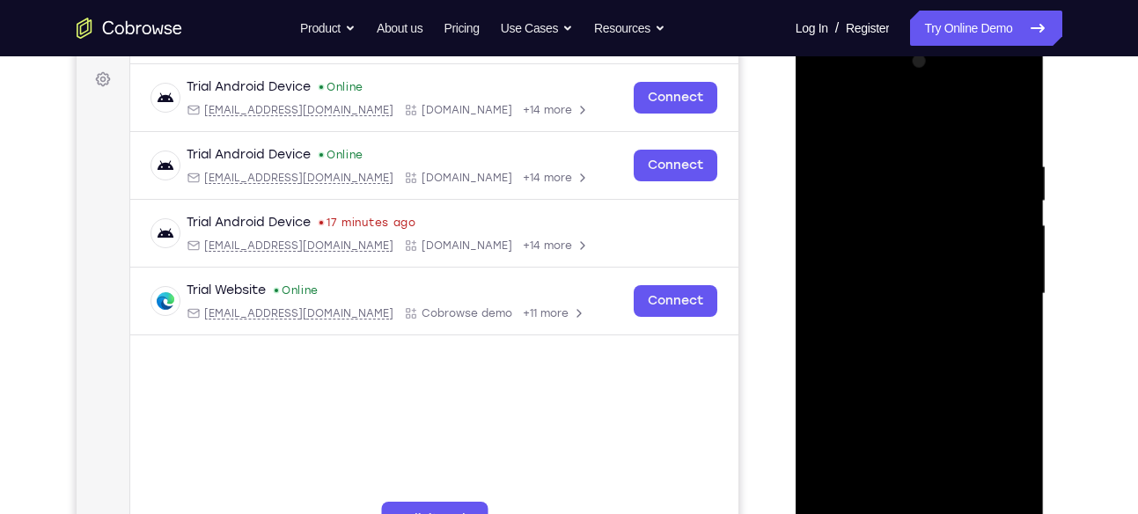
click at [941, 329] on div at bounding box center [920, 294] width 222 height 493
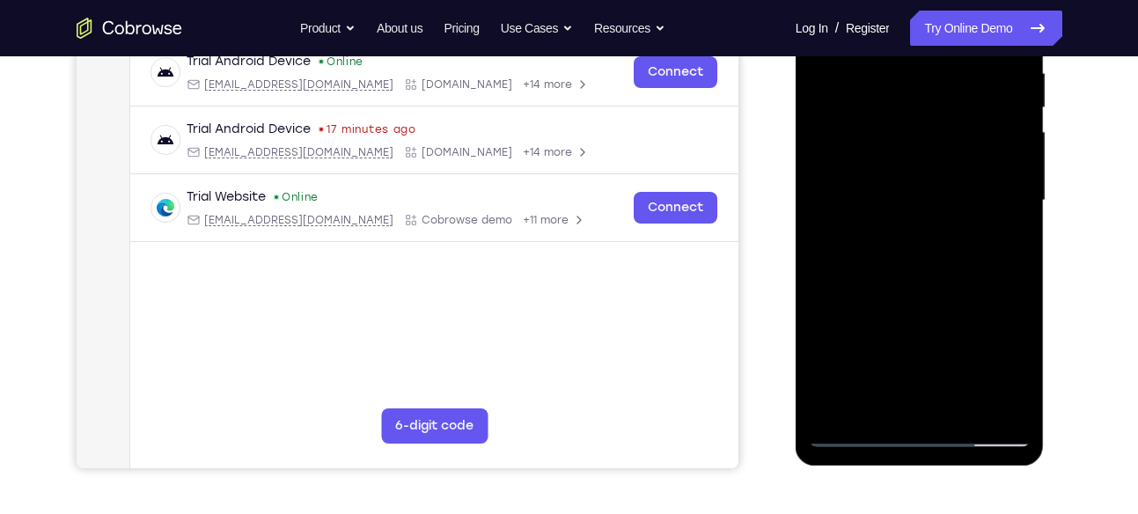
scroll to position [354, 0]
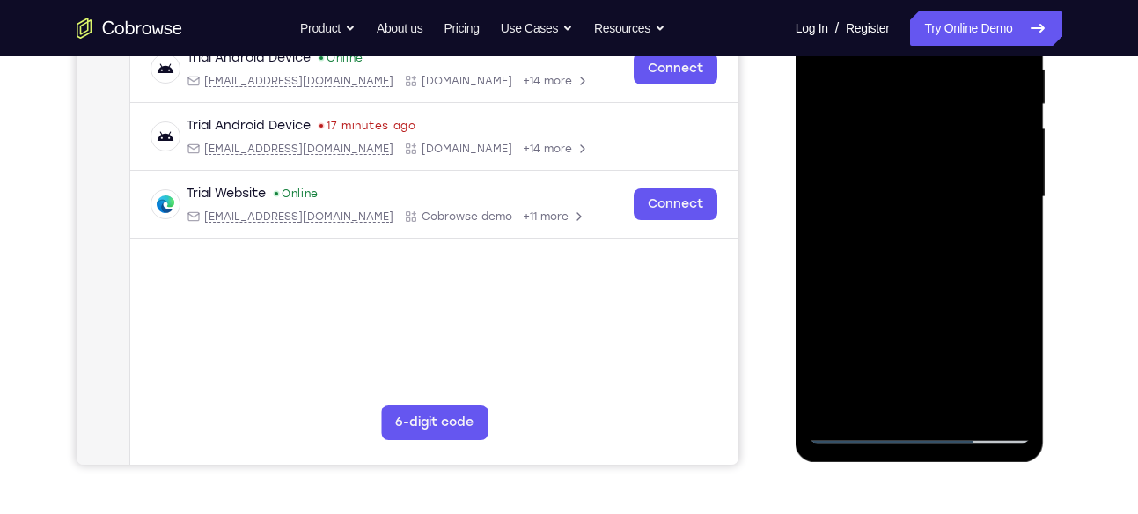
drag, startPoint x: 907, startPoint y: 320, endPoint x: 909, endPoint y: 239, distance: 81.0
click at [909, 239] on div at bounding box center [920, 197] width 222 height 493
drag, startPoint x: 908, startPoint y: 382, endPoint x: 908, endPoint y: 294, distance: 88.0
click at [908, 294] on div at bounding box center [920, 197] width 222 height 493
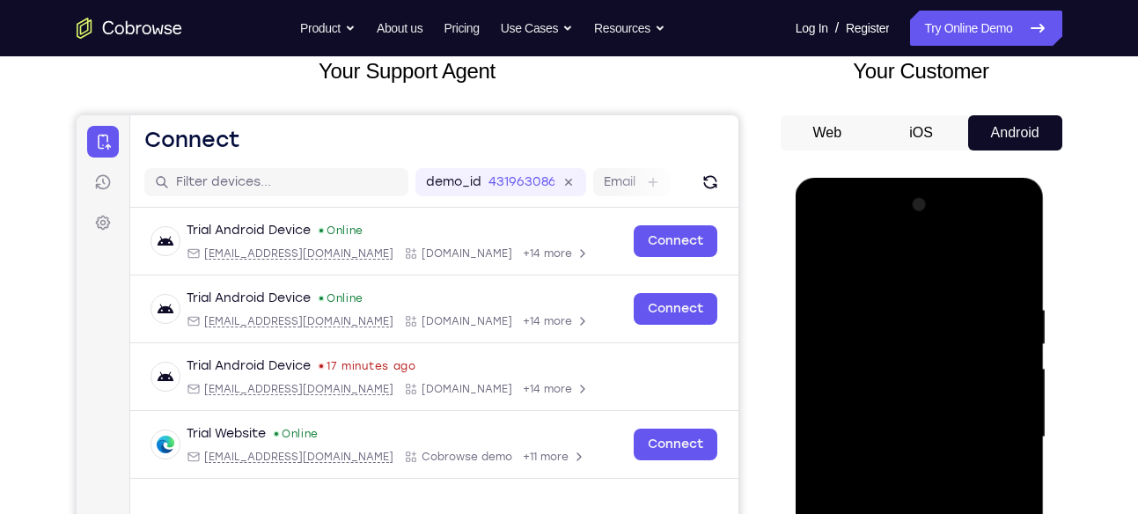
scroll to position [113, 0]
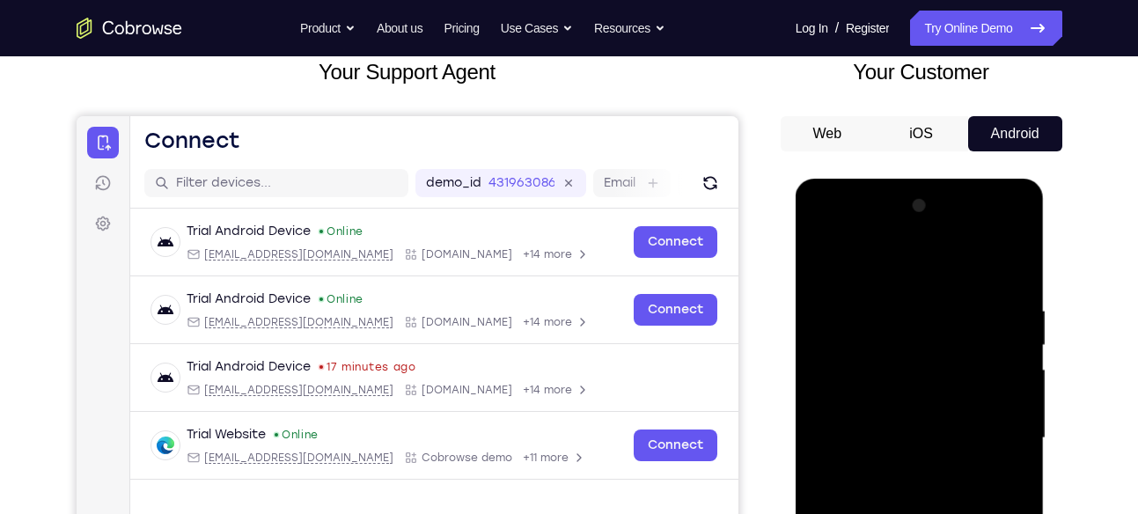
drag, startPoint x: 937, startPoint y: 280, endPoint x: 968, endPoint y: 462, distance: 185.0
click at [968, 462] on div at bounding box center [920, 438] width 222 height 493
click at [864, 261] on div at bounding box center [920, 438] width 222 height 493
click at [865, 258] on div at bounding box center [920, 438] width 222 height 493
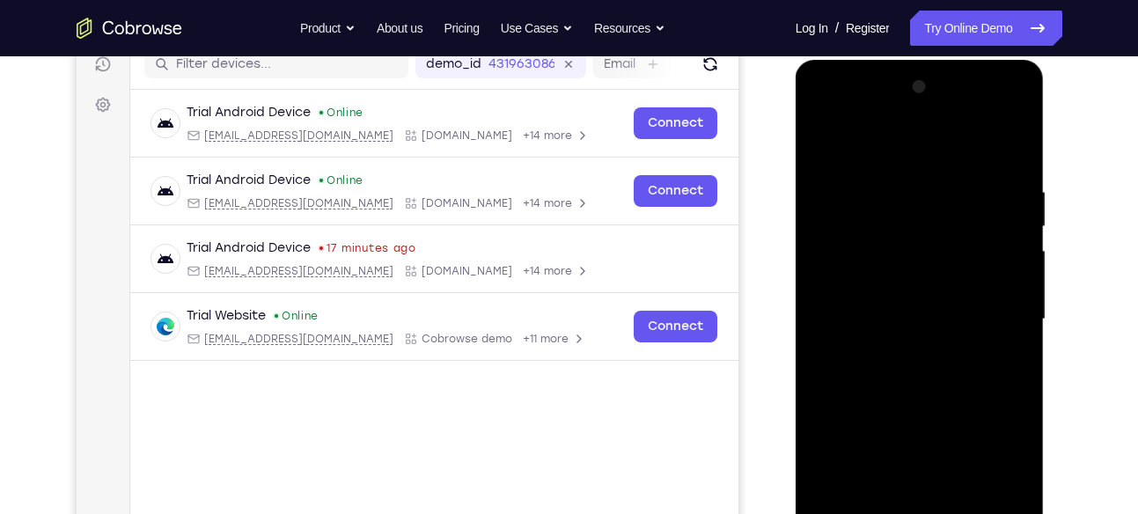
scroll to position [228, 0]
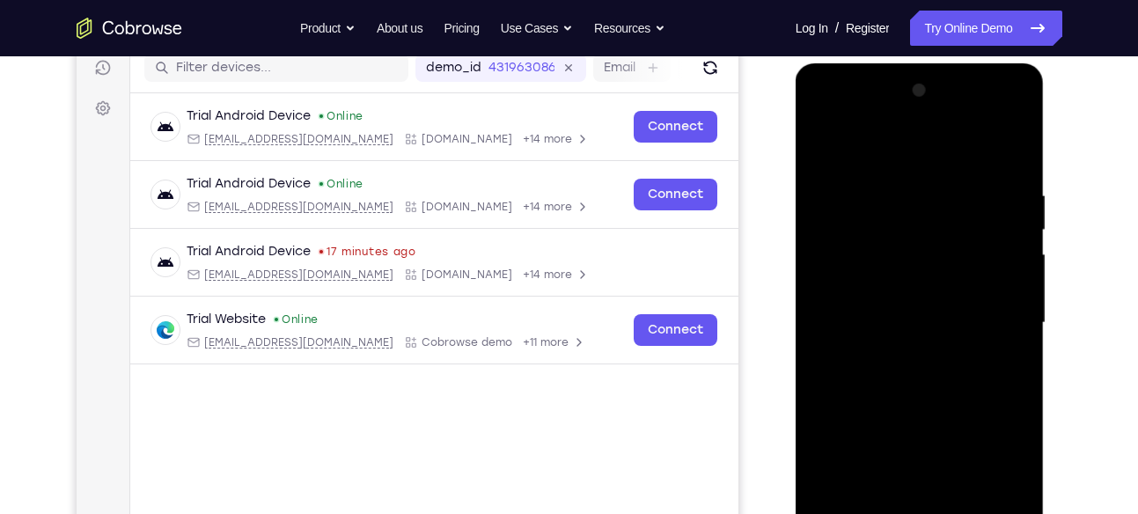
click at [874, 176] on div at bounding box center [920, 323] width 222 height 493
drag, startPoint x: 909, startPoint y: 243, endPoint x: 902, endPoint y: 314, distance: 71.7
click at [902, 314] on div at bounding box center [920, 323] width 222 height 493
drag, startPoint x: 956, startPoint y: 238, endPoint x: 967, endPoint y: 355, distance: 117.6
click at [967, 355] on div at bounding box center [920, 323] width 222 height 493
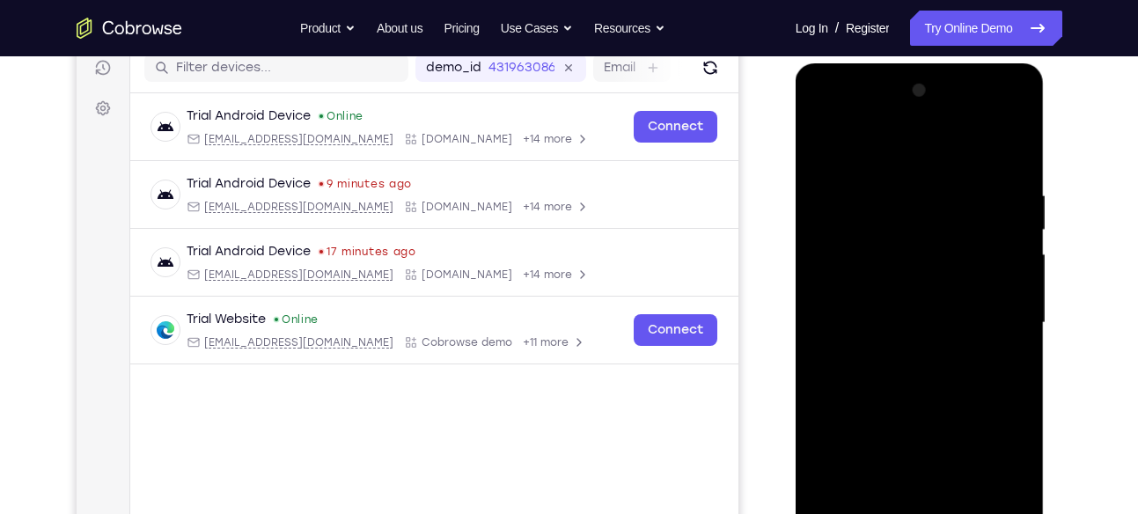
drag, startPoint x: 949, startPoint y: 248, endPoint x: 945, endPoint y: 366, distance: 118.1
click at [945, 366] on div at bounding box center [920, 323] width 222 height 493
drag, startPoint x: 935, startPoint y: 238, endPoint x: 925, endPoint y: 391, distance: 153.5
click at [925, 391] on div at bounding box center [920, 323] width 222 height 493
click at [928, 271] on div at bounding box center [920, 323] width 222 height 493
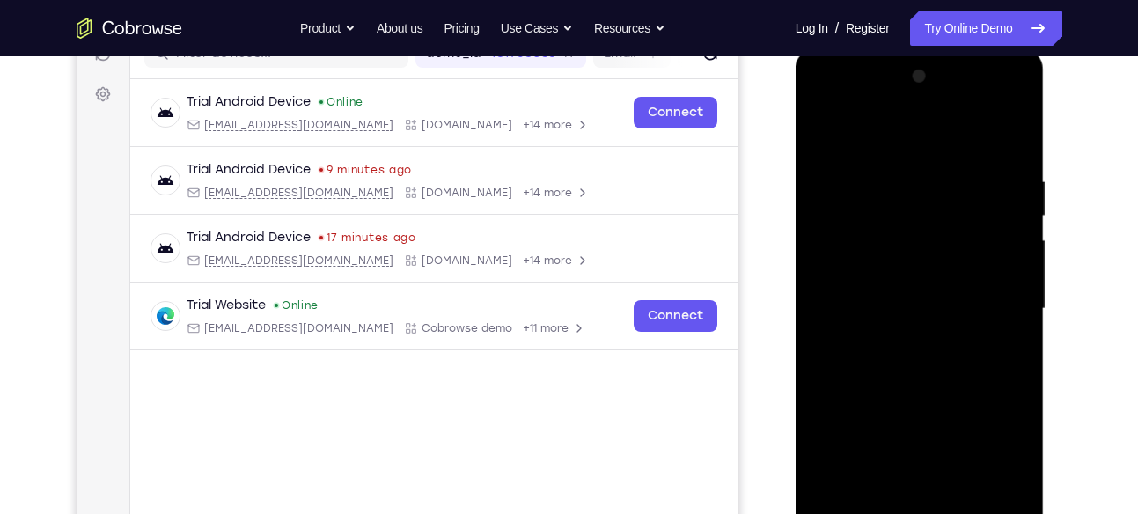
scroll to position [240, 0]
click at [849, 134] on div at bounding box center [920, 310] width 222 height 493
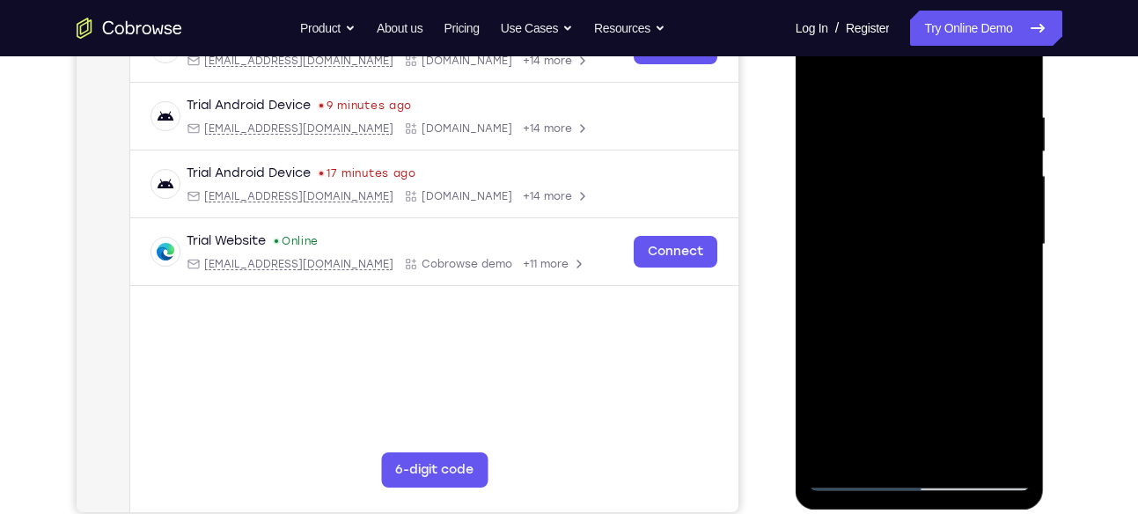
scroll to position [310, 0]
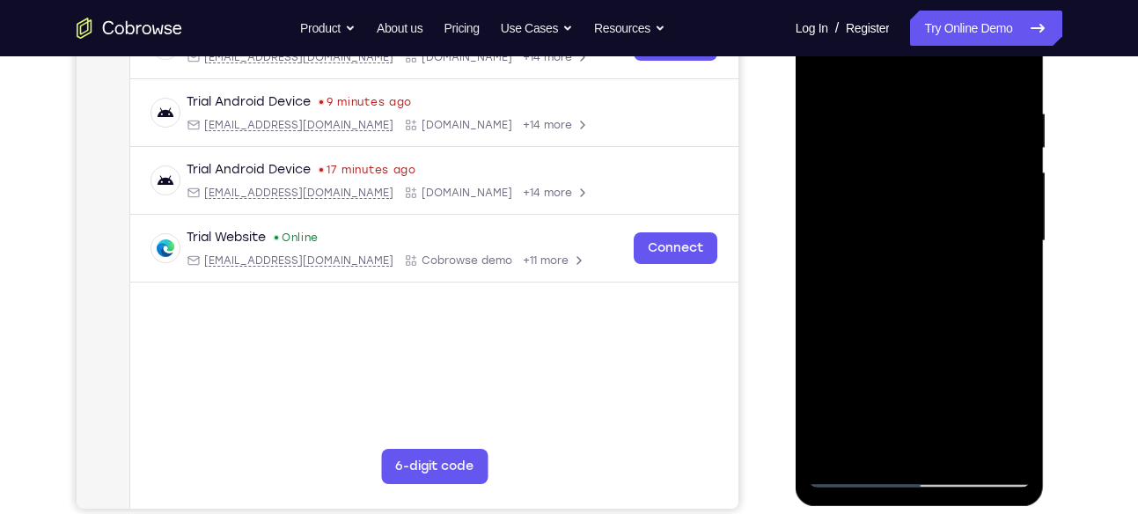
click at [898, 274] on div at bounding box center [920, 241] width 222 height 493
click at [950, 281] on div at bounding box center [920, 241] width 222 height 493
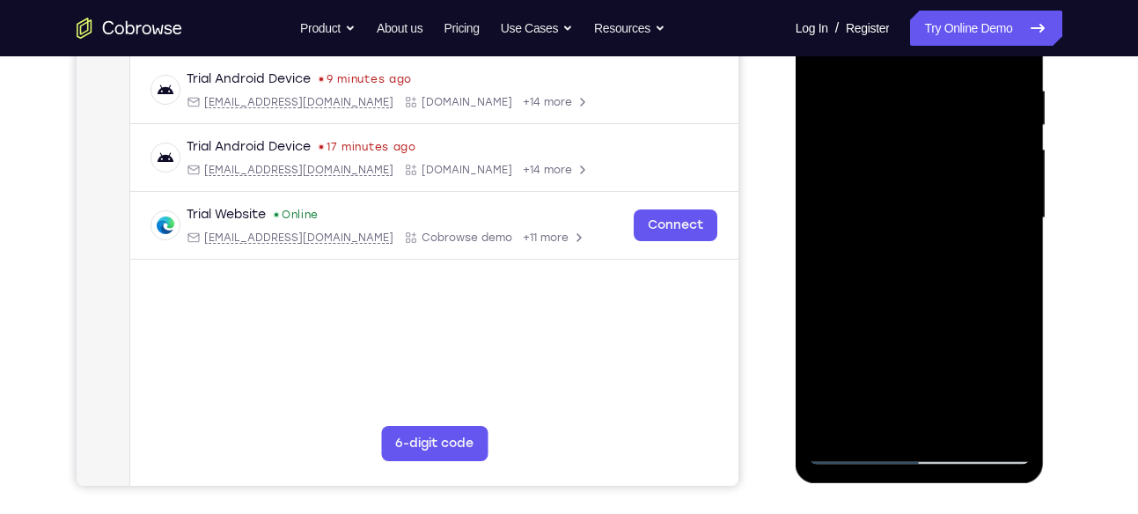
scroll to position [342, 0]
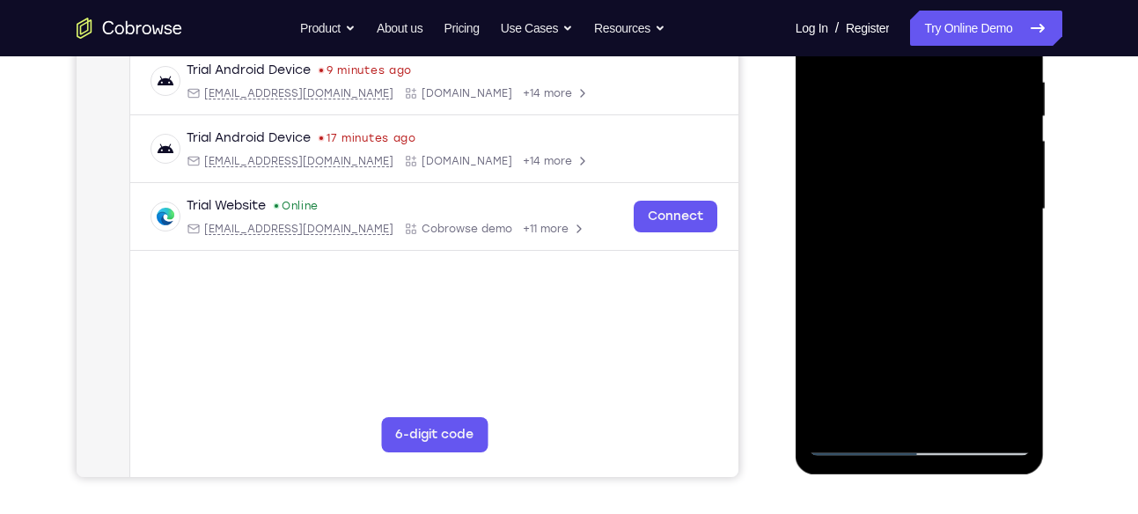
click at [939, 265] on div at bounding box center [920, 209] width 222 height 493
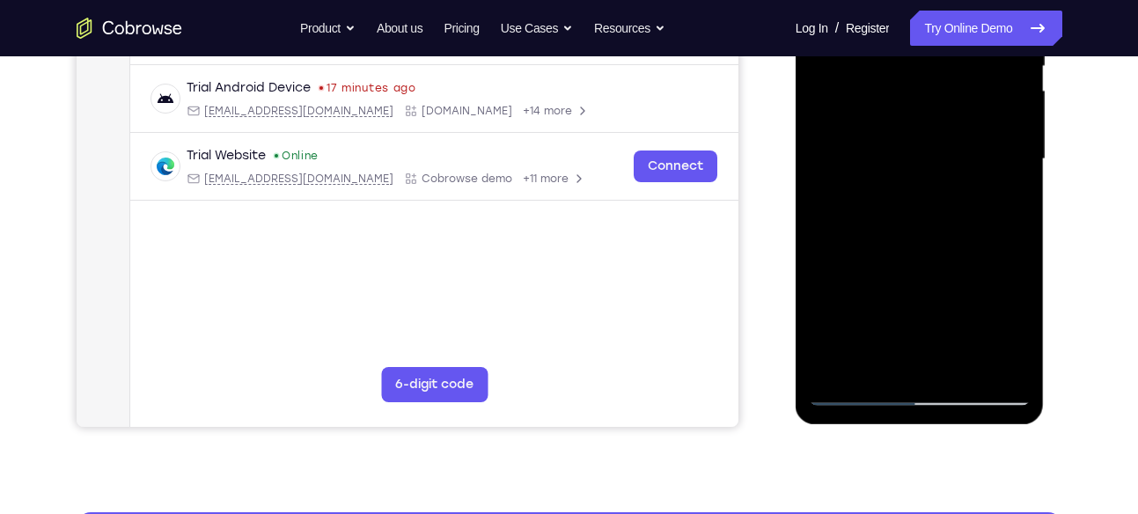
scroll to position [392, 0]
drag, startPoint x: 939, startPoint y: 215, endPoint x: 938, endPoint y: 238, distance: 22.9
click at [938, 238] on div at bounding box center [920, 159] width 222 height 493
drag, startPoint x: 934, startPoint y: 247, endPoint x: 939, endPoint y: 199, distance: 48.6
drag, startPoint x: 939, startPoint y: 199, endPoint x: 909, endPoint y: 285, distance: 91.3
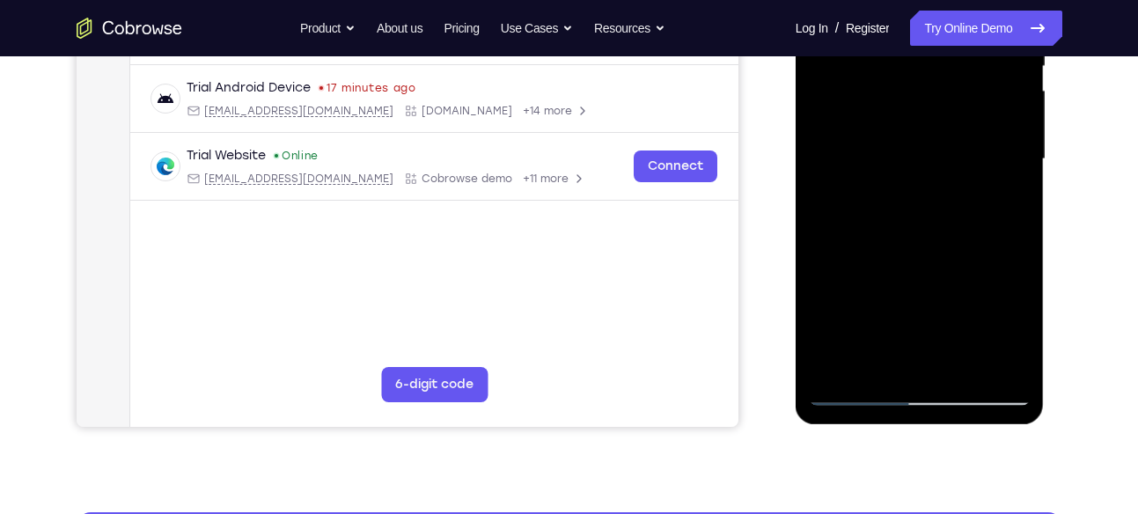
click at [909, 285] on div at bounding box center [920, 159] width 222 height 493
click at [969, 199] on div at bounding box center [920, 159] width 222 height 493
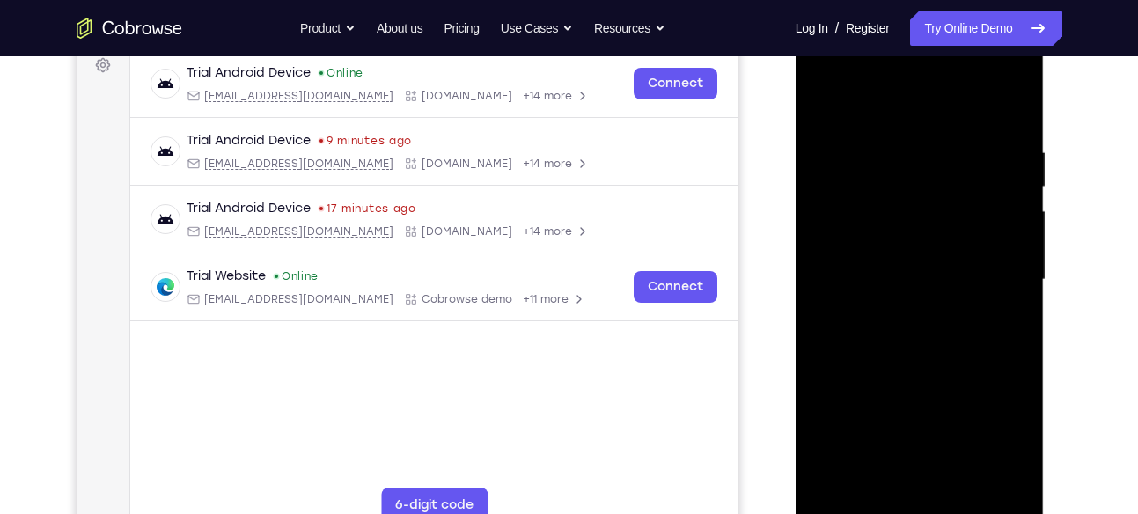
scroll to position [270, 0]
click at [954, 202] on div at bounding box center [920, 280] width 222 height 493
drag, startPoint x: 959, startPoint y: 256, endPoint x: 963, endPoint y: 194, distance: 62.7
drag, startPoint x: 977, startPoint y: 325, endPoint x: 912, endPoint y: 214, distance: 128.7
drag, startPoint x: 912, startPoint y: 214, endPoint x: 879, endPoint y: 184, distance: 44.9
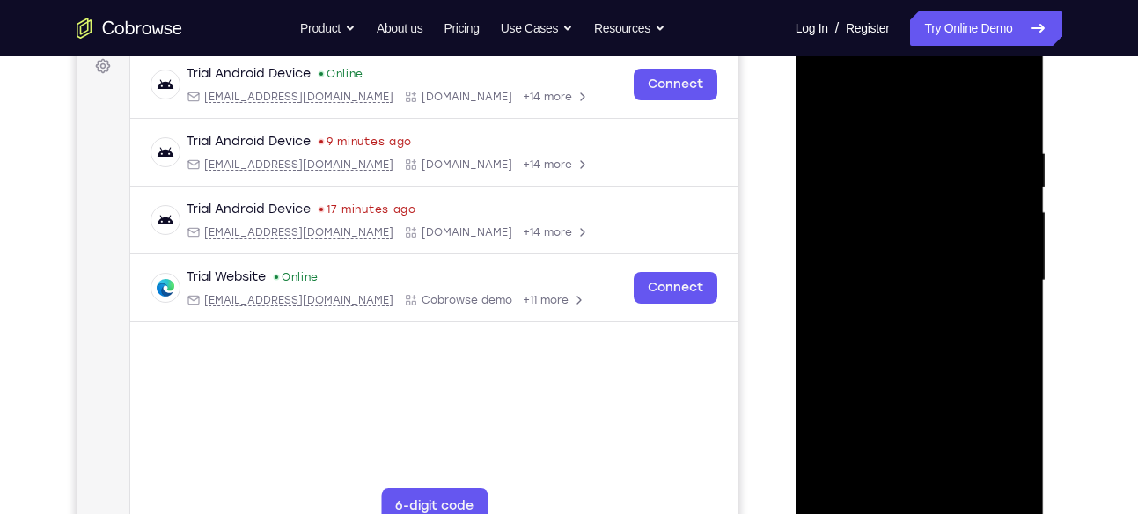
drag, startPoint x: 879, startPoint y: 184, endPoint x: 924, endPoint y: 226, distance: 61.7
click at [924, 226] on div at bounding box center [920, 280] width 222 height 493
drag, startPoint x: 888, startPoint y: 337, endPoint x: 1001, endPoint y: 193, distance: 183.2
click at [1001, 193] on div at bounding box center [920, 280] width 222 height 493
click at [848, 293] on div at bounding box center [920, 280] width 222 height 493
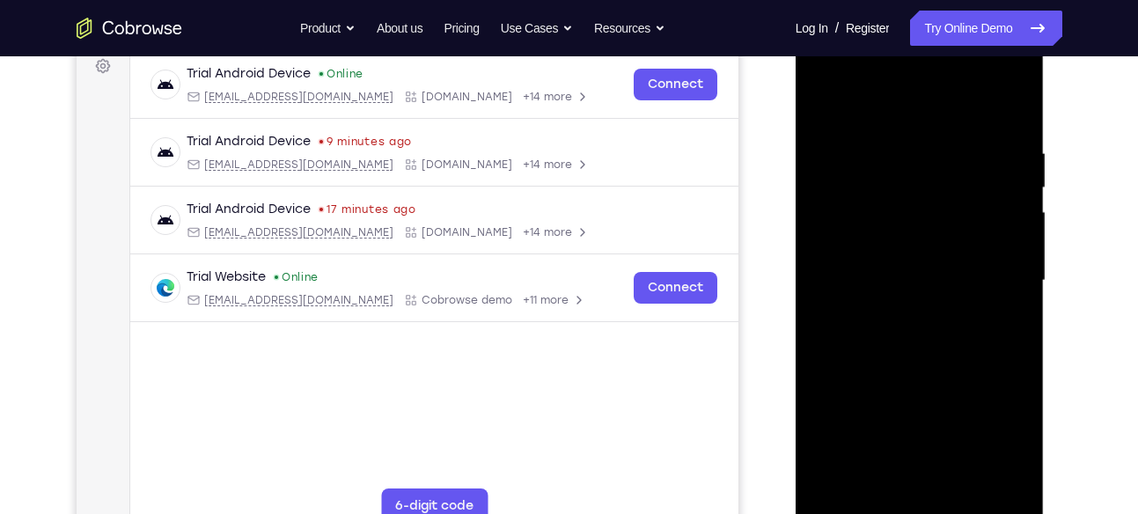
drag, startPoint x: 996, startPoint y: 350, endPoint x: 855, endPoint y: 352, distance: 140.9
click at [855, 352] on div at bounding box center [920, 280] width 222 height 493
click at [860, 304] on div at bounding box center [920, 280] width 222 height 493
click at [961, 204] on div at bounding box center [920, 280] width 222 height 493
click at [945, 239] on div at bounding box center [920, 280] width 222 height 493
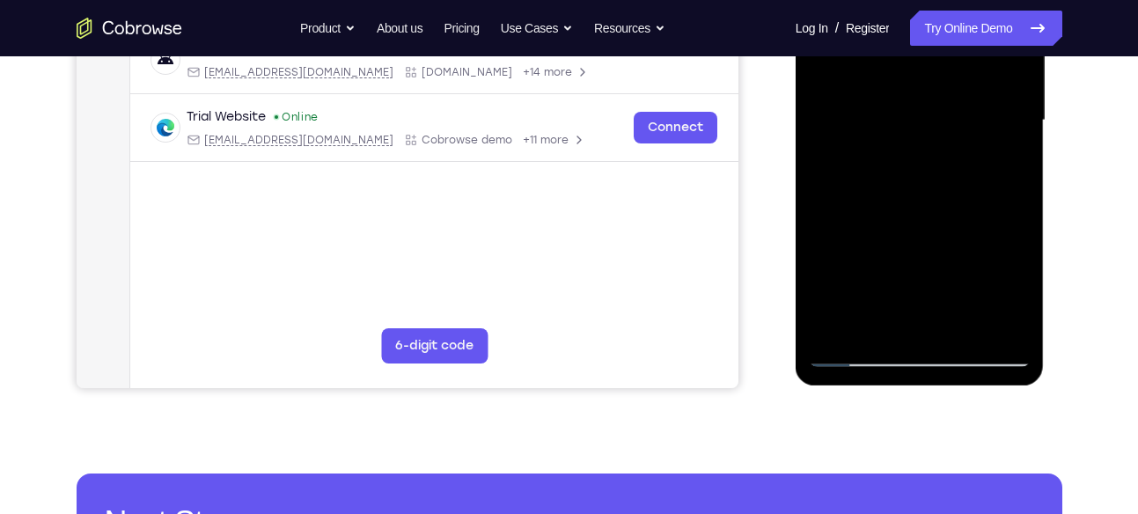
scroll to position [435, 0]
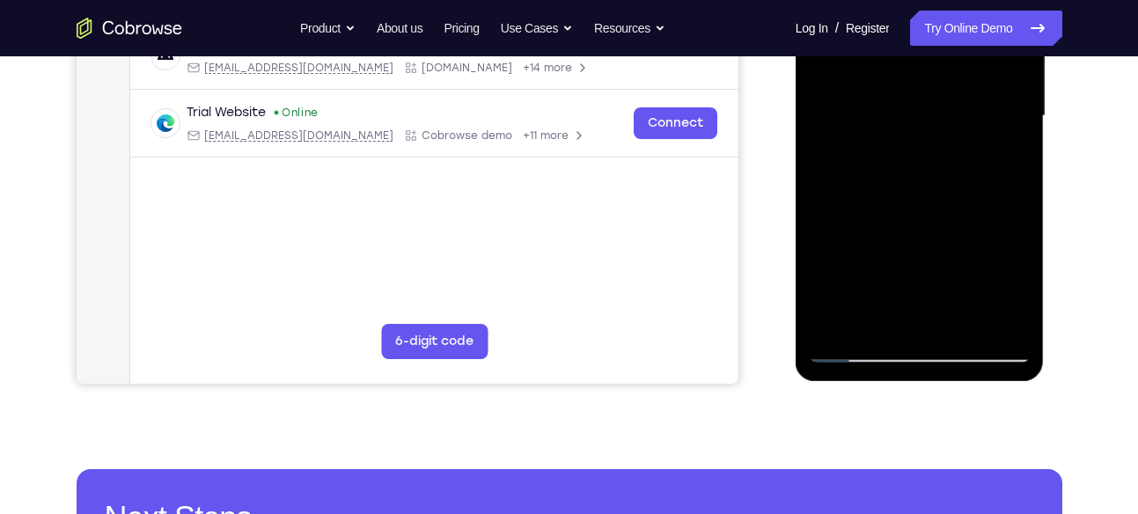
click at [1016, 322] on div at bounding box center [920, 116] width 222 height 493
click at [840, 330] on div at bounding box center [920, 116] width 222 height 493
click at [872, 319] on div at bounding box center [920, 116] width 222 height 493
click at [946, 239] on div at bounding box center [920, 116] width 222 height 493
click at [850, 157] on div at bounding box center [920, 116] width 222 height 493
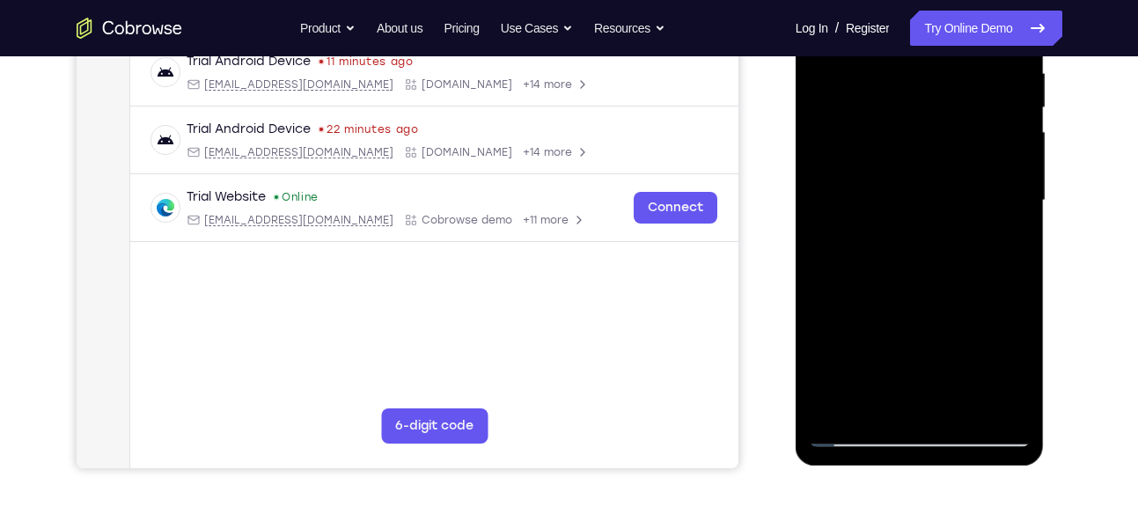
scroll to position [349, 0]
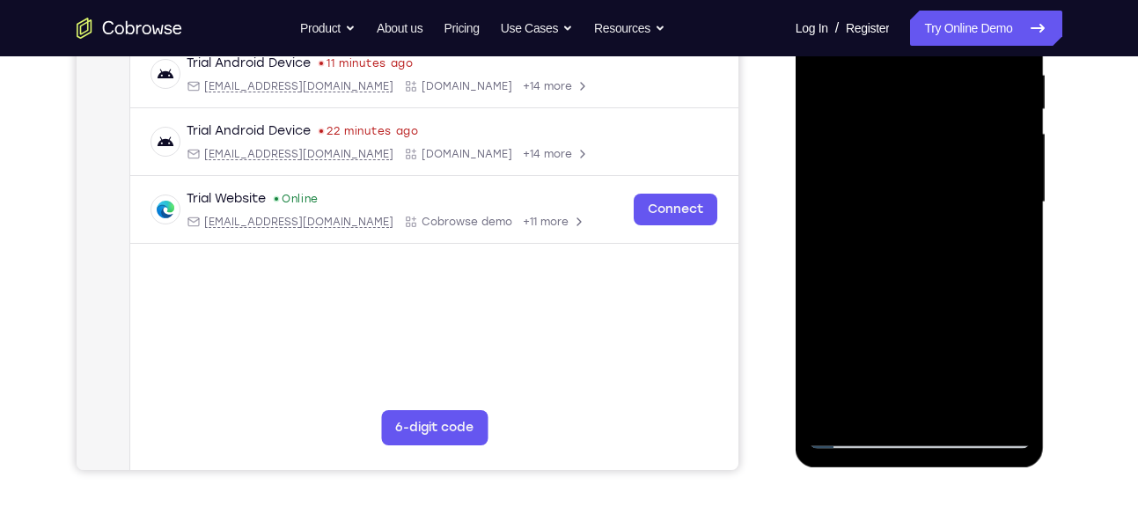
click at [855, 123] on div at bounding box center [920, 202] width 222 height 493
drag, startPoint x: 978, startPoint y: 222, endPoint x: 839, endPoint y: 228, distance: 139.2
click at [839, 228] on div at bounding box center [920, 202] width 222 height 493
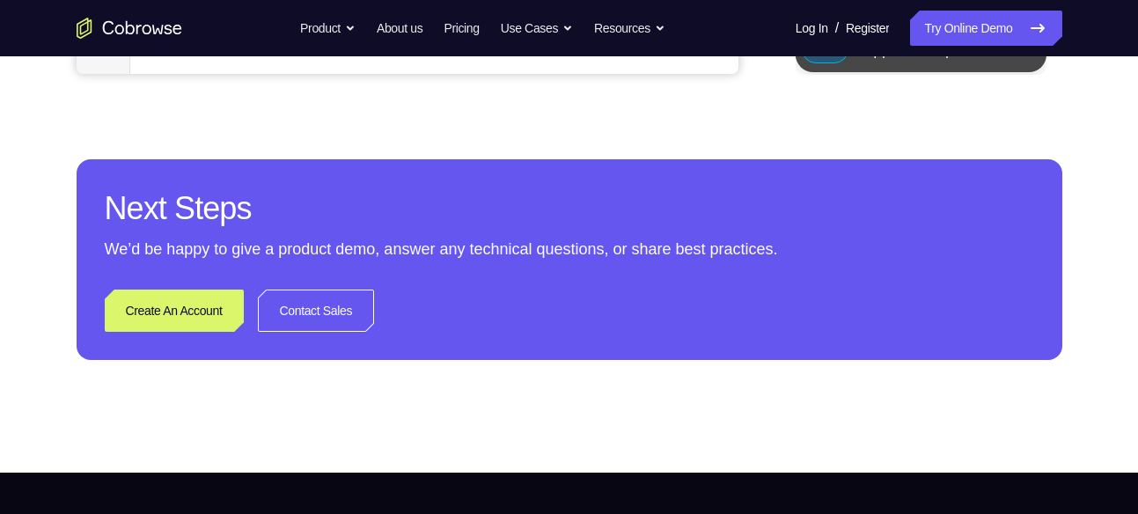
scroll to position [771, 0]
